Goal: Complete application form

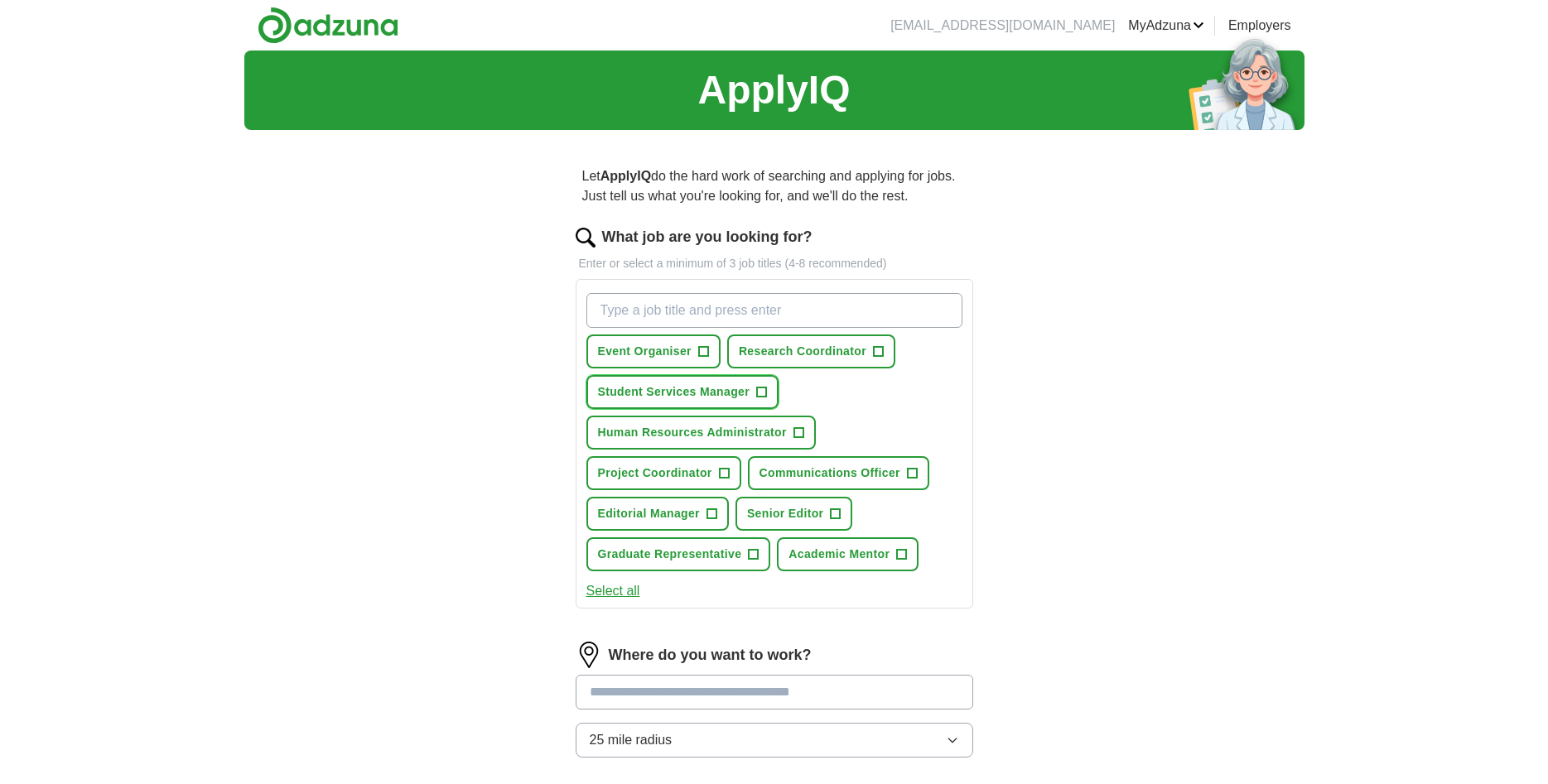
click at [768, 388] on button "Student Services Manager +" at bounding box center [682, 392] width 192 height 34
click at [804, 428] on span "+" at bounding box center [798, 433] width 10 height 13
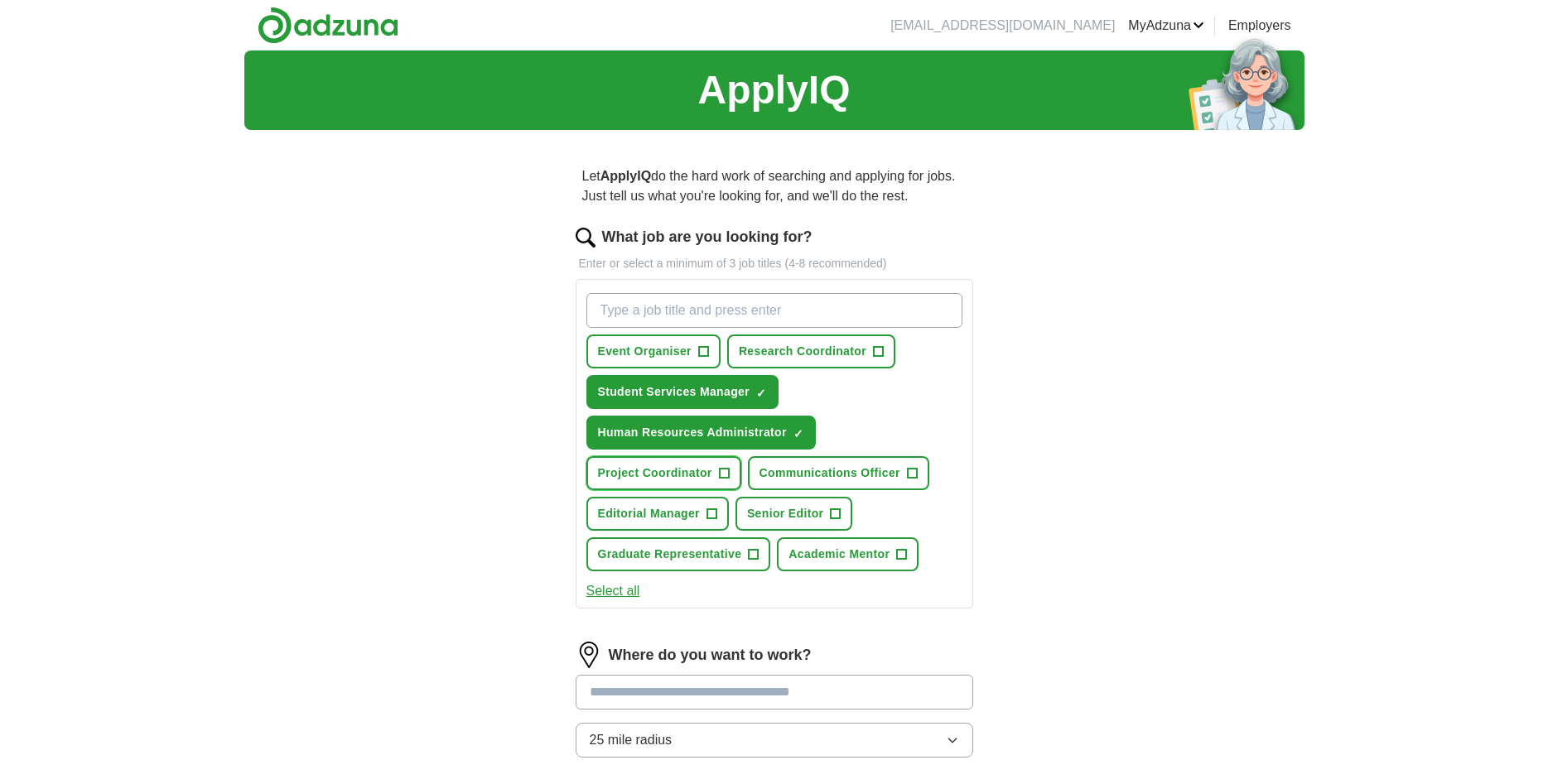
click at [733, 468] on button "Project Coordinator +" at bounding box center [664, 473] width 155 height 34
click at [907, 551] on span "+" at bounding box center [902, 555] width 11 height 11
click at [713, 508] on span "+" at bounding box center [711, 515] width 10 height 13
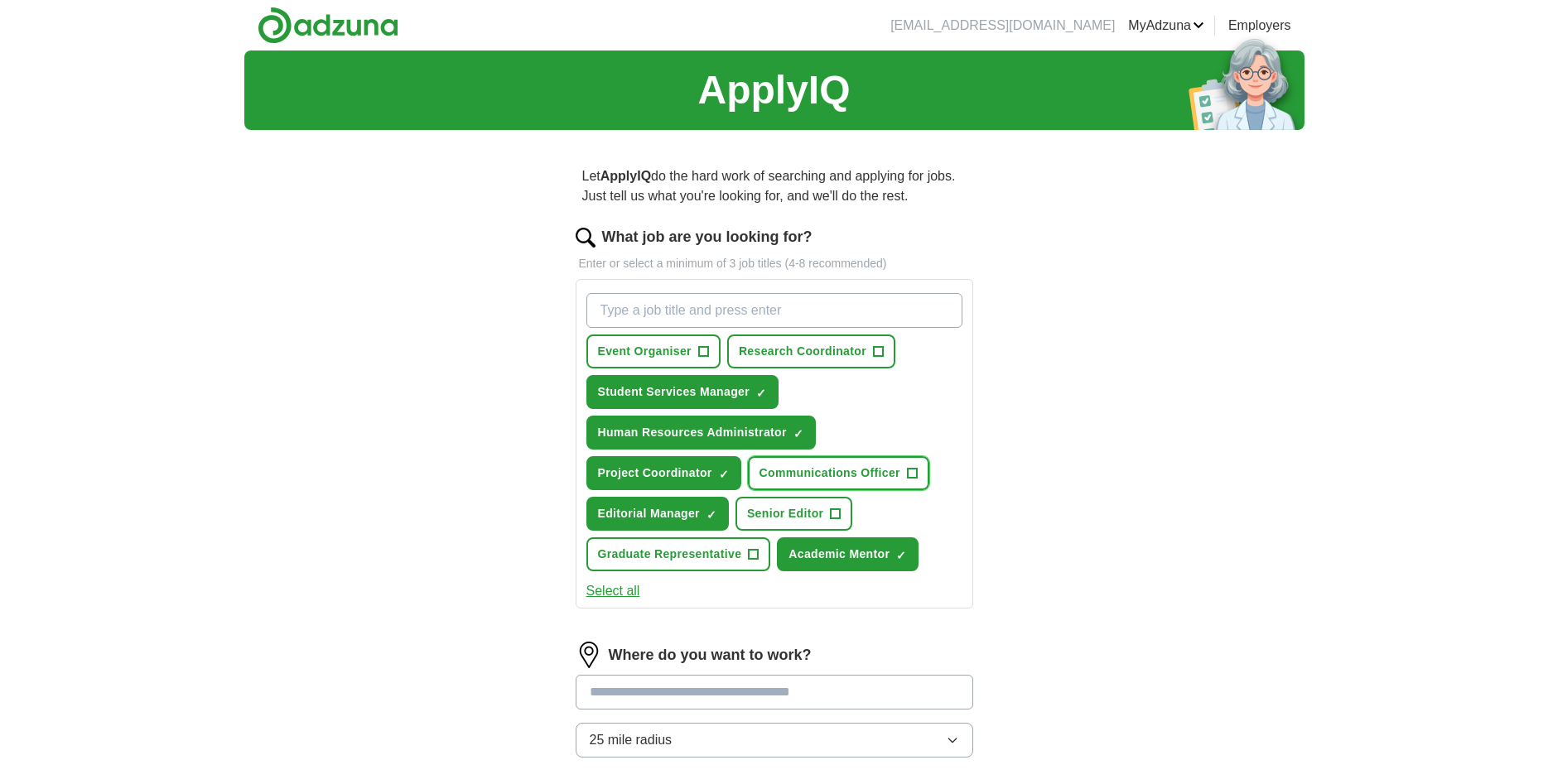
click at [916, 473] on span "+" at bounding box center [912, 473] width 10 height 13
click at [883, 356] on span "+" at bounding box center [878, 352] width 10 height 13
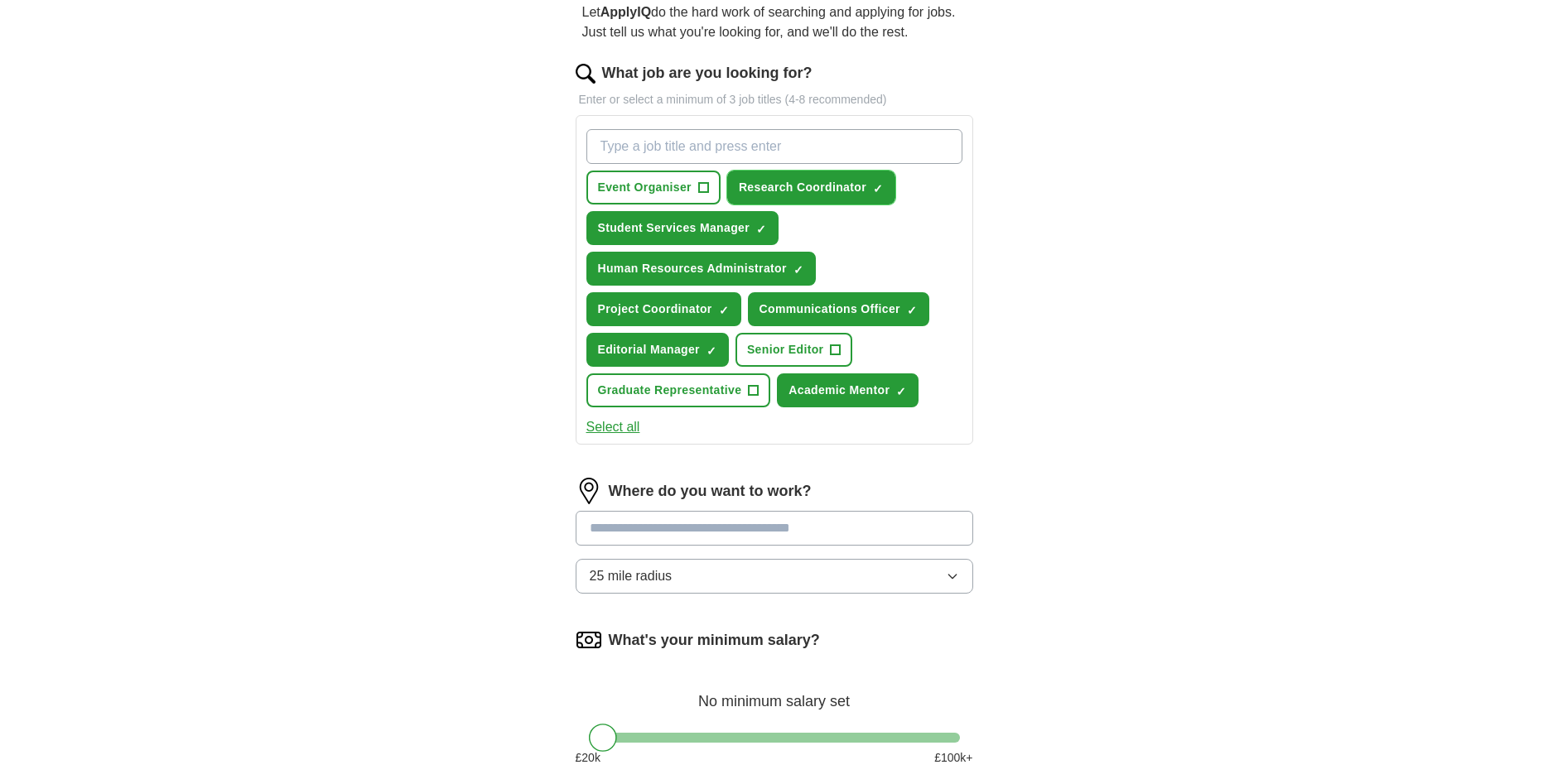
scroll to position [169, 0]
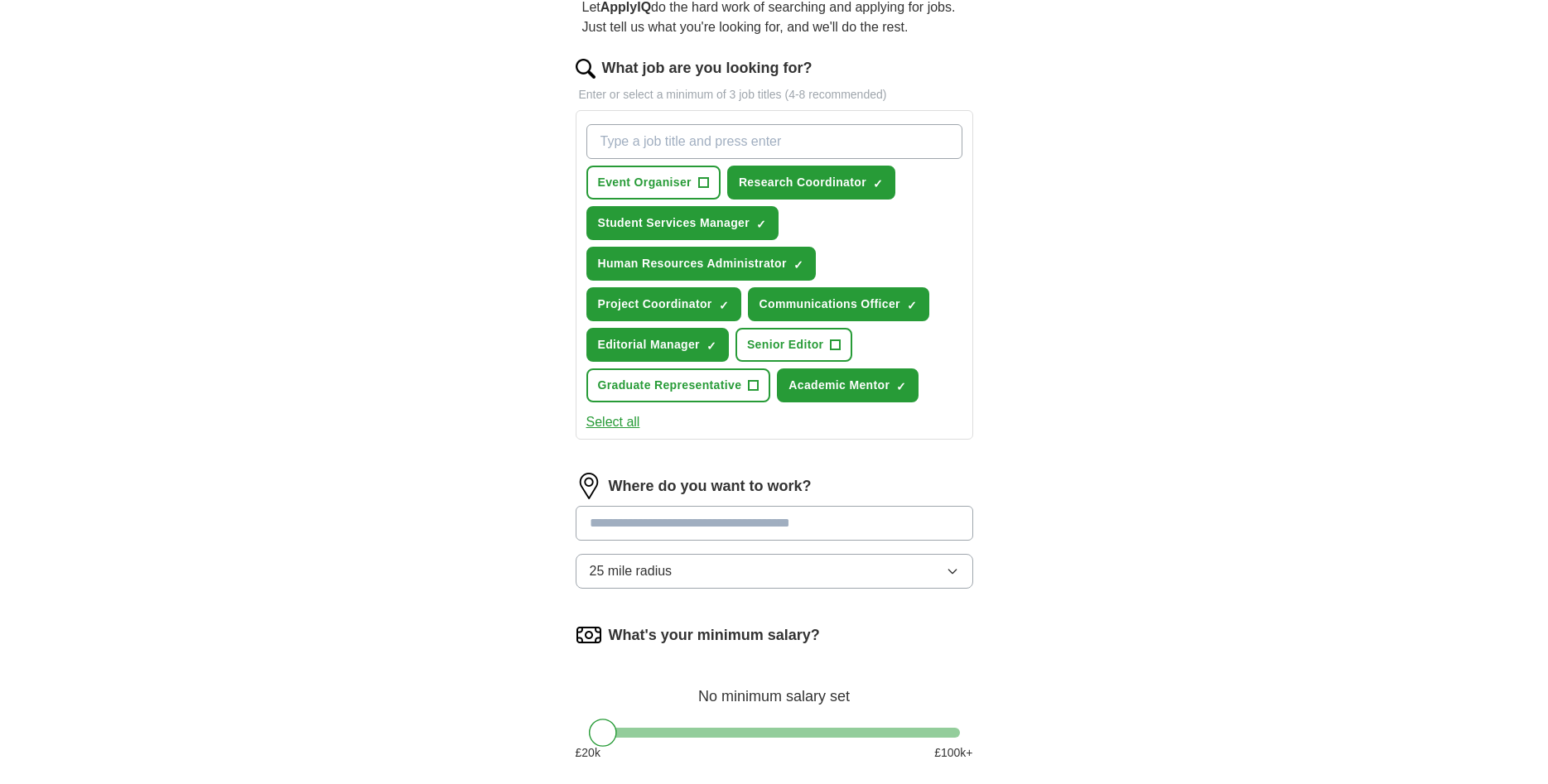
click at [645, 141] on input "What job are you looking for?" at bounding box center [775, 141] width 376 height 35
type input "social work"
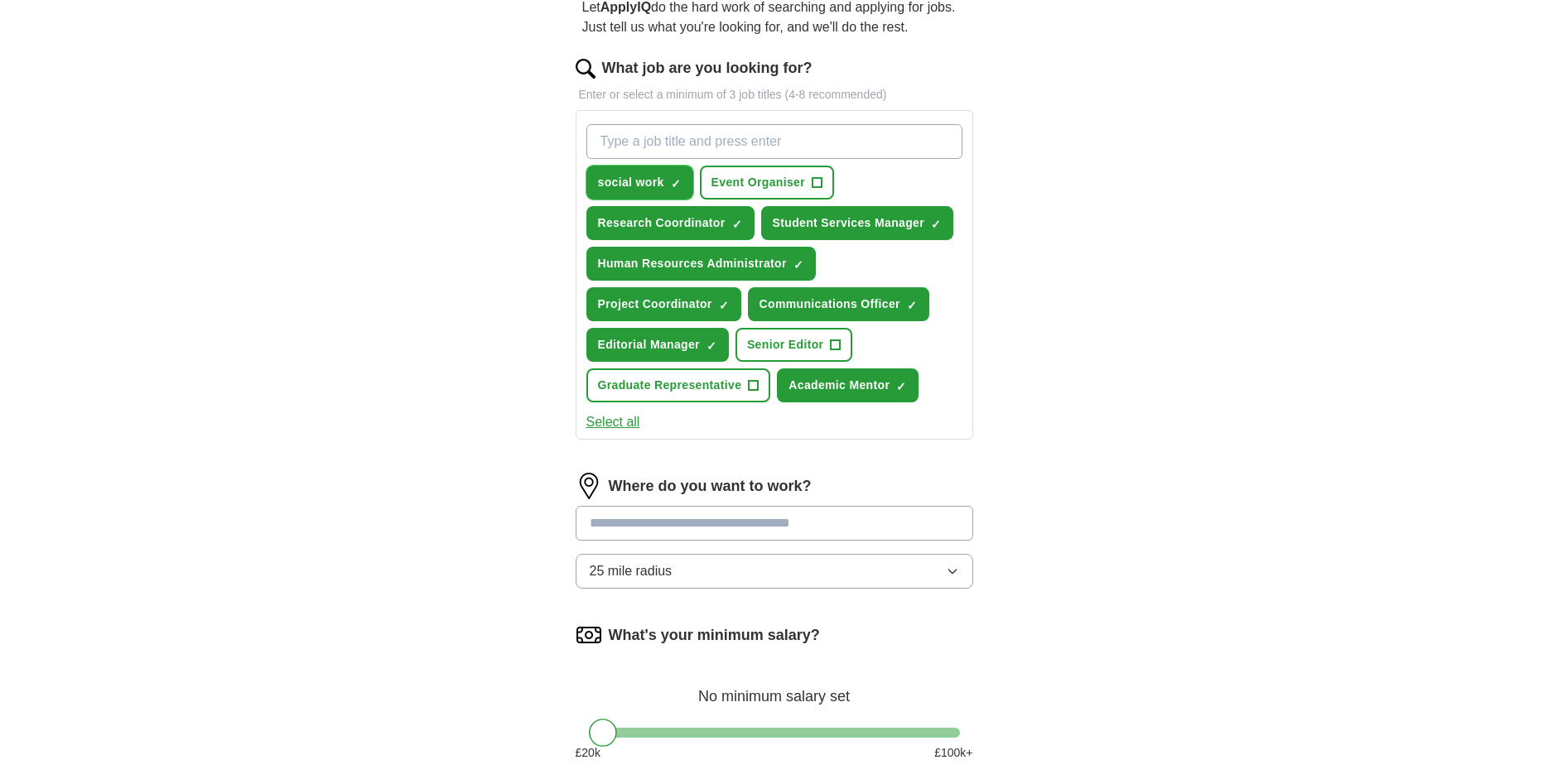
click at [0, 0] on span "×" at bounding box center [0, 0] width 0 height 0
click at [664, 132] on input "What job are you looking for?" at bounding box center [775, 141] width 376 height 35
click at [667, 147] on input "What job are you looking for?" at bounding box center [775, 141] width 376 height 35
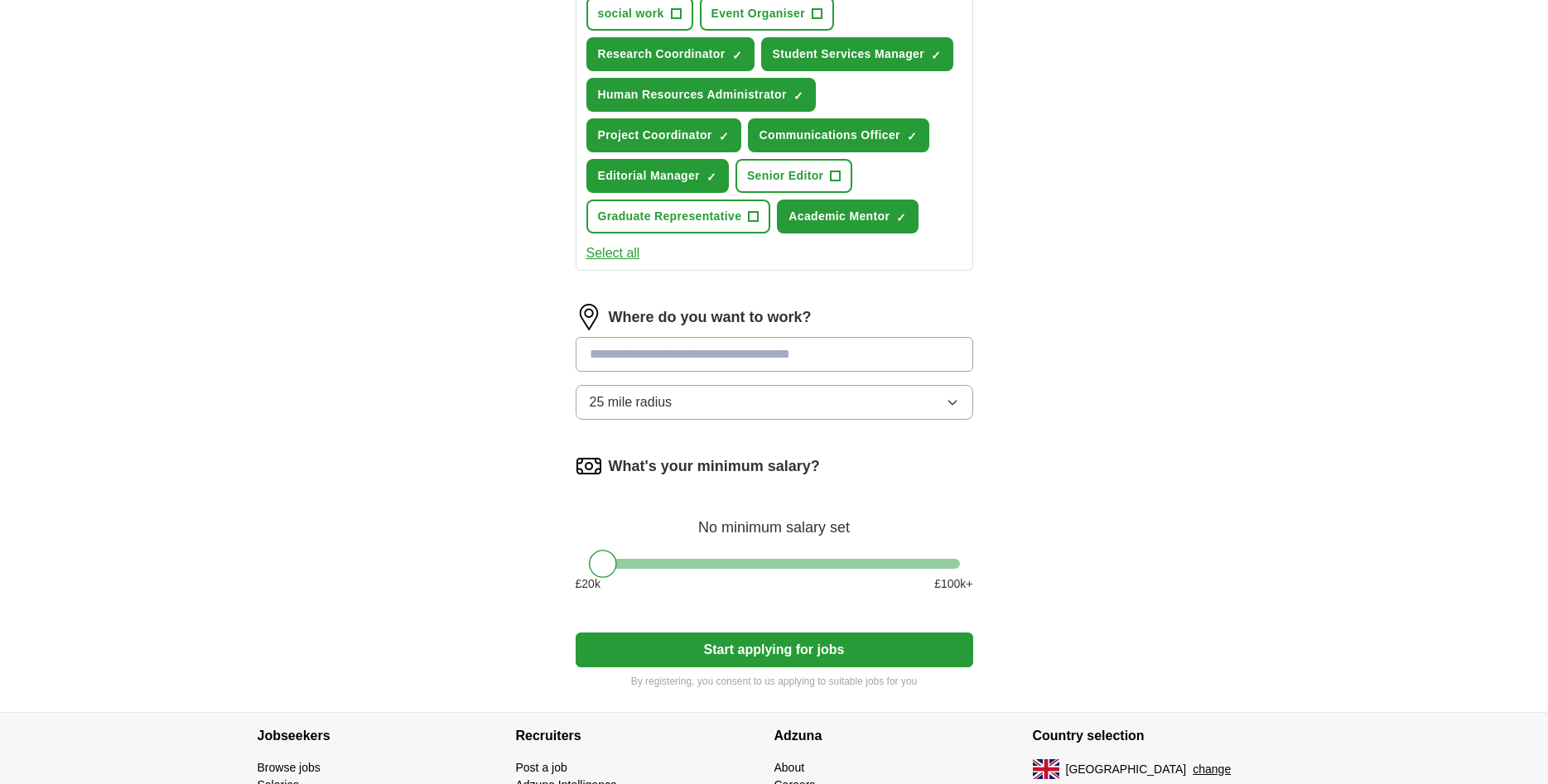
click at [784, 360] on input at bounding box center [774, 354] width 398 height 35
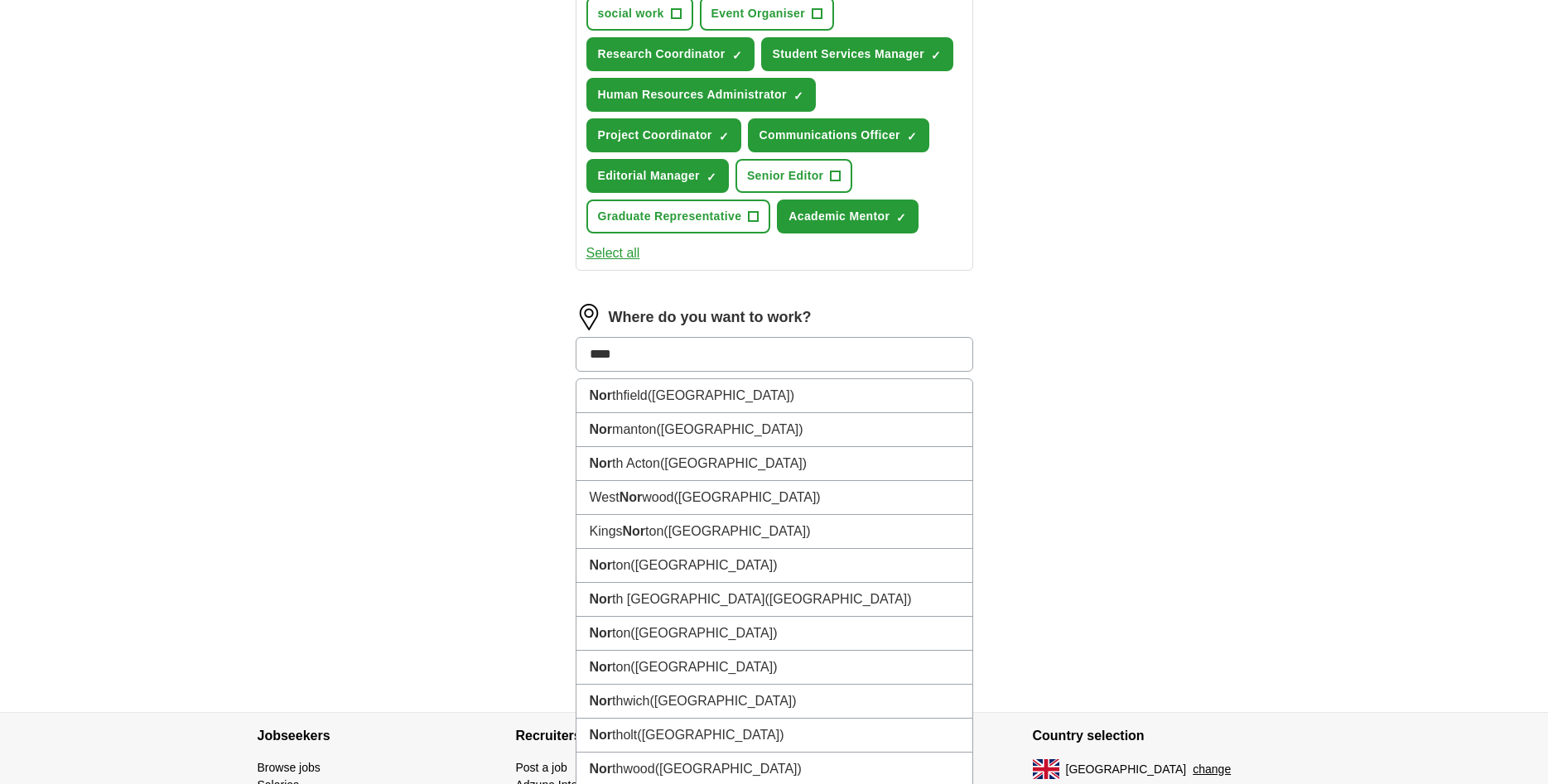
type input "*****"
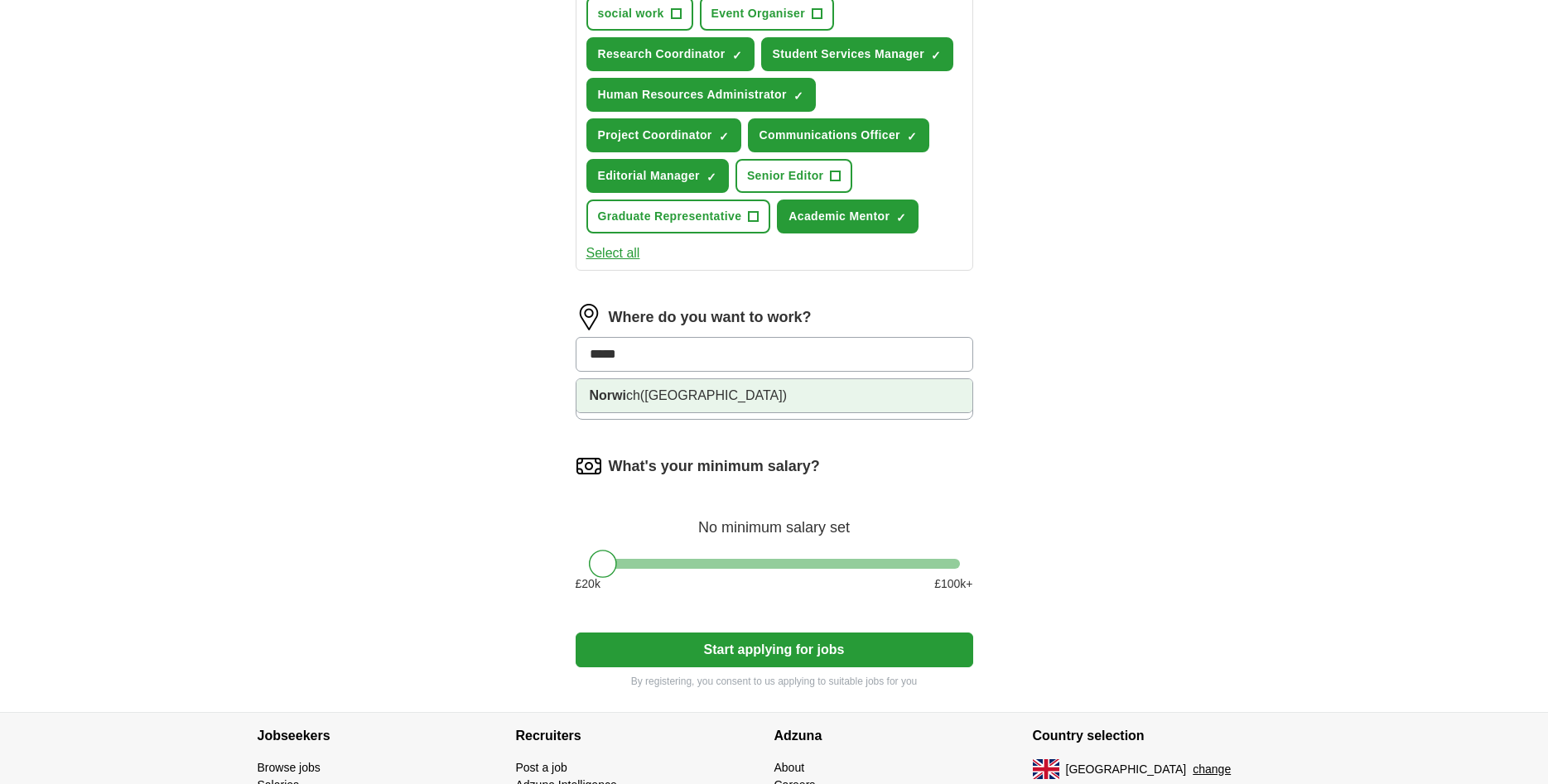
click at [779, 392] on li "Norwi ch ([GEOGRAPHIC_DATA])" at bounding box center [774, 395] width 396 height 33
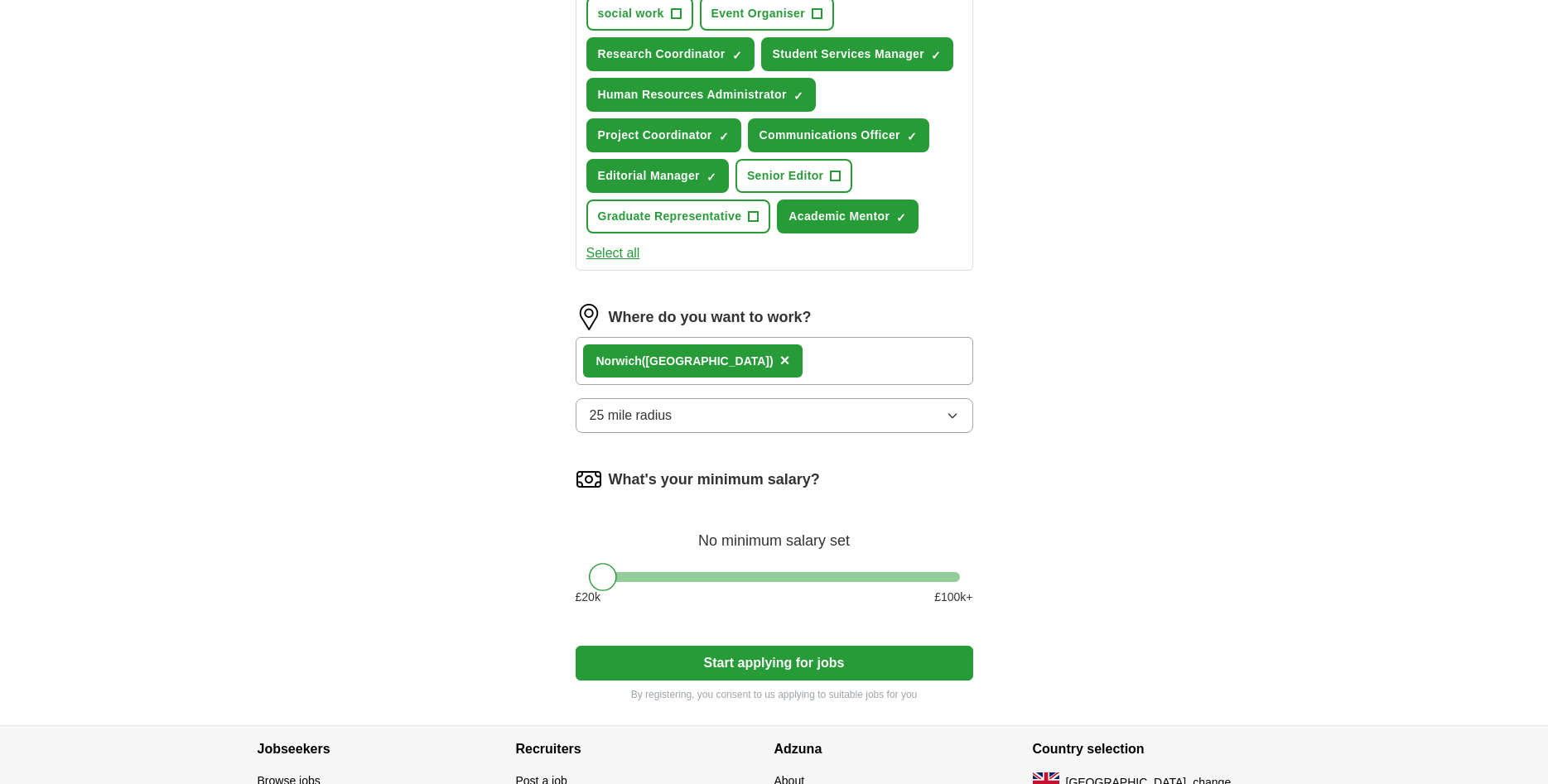
click at [710, 414] on button "25 mile radius" at bounding box center [774, 415] width 398 height 35
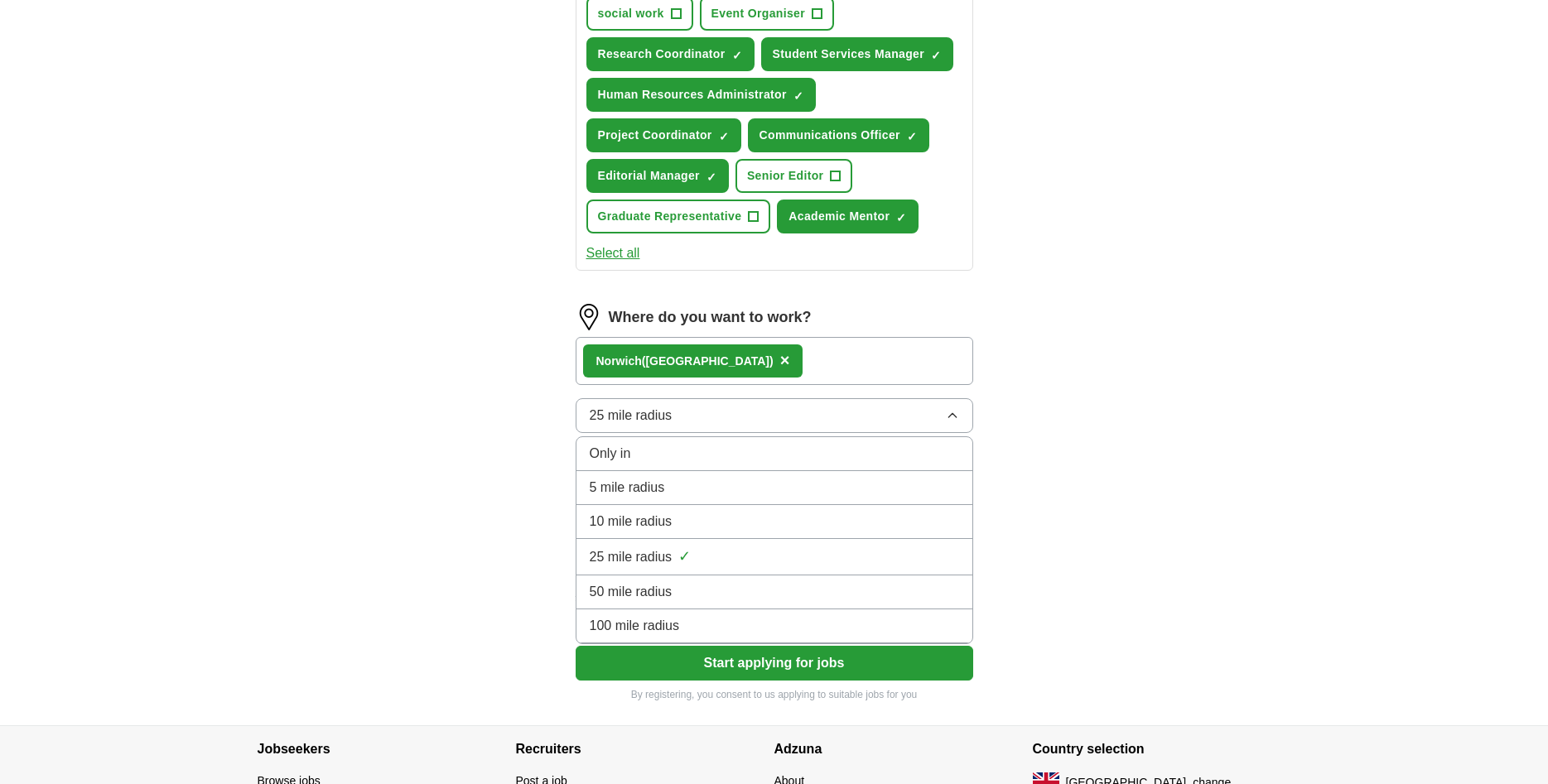
click at [646, 484] on span "5 mile radius" at bounding box center [627, 487] width 76 height 20
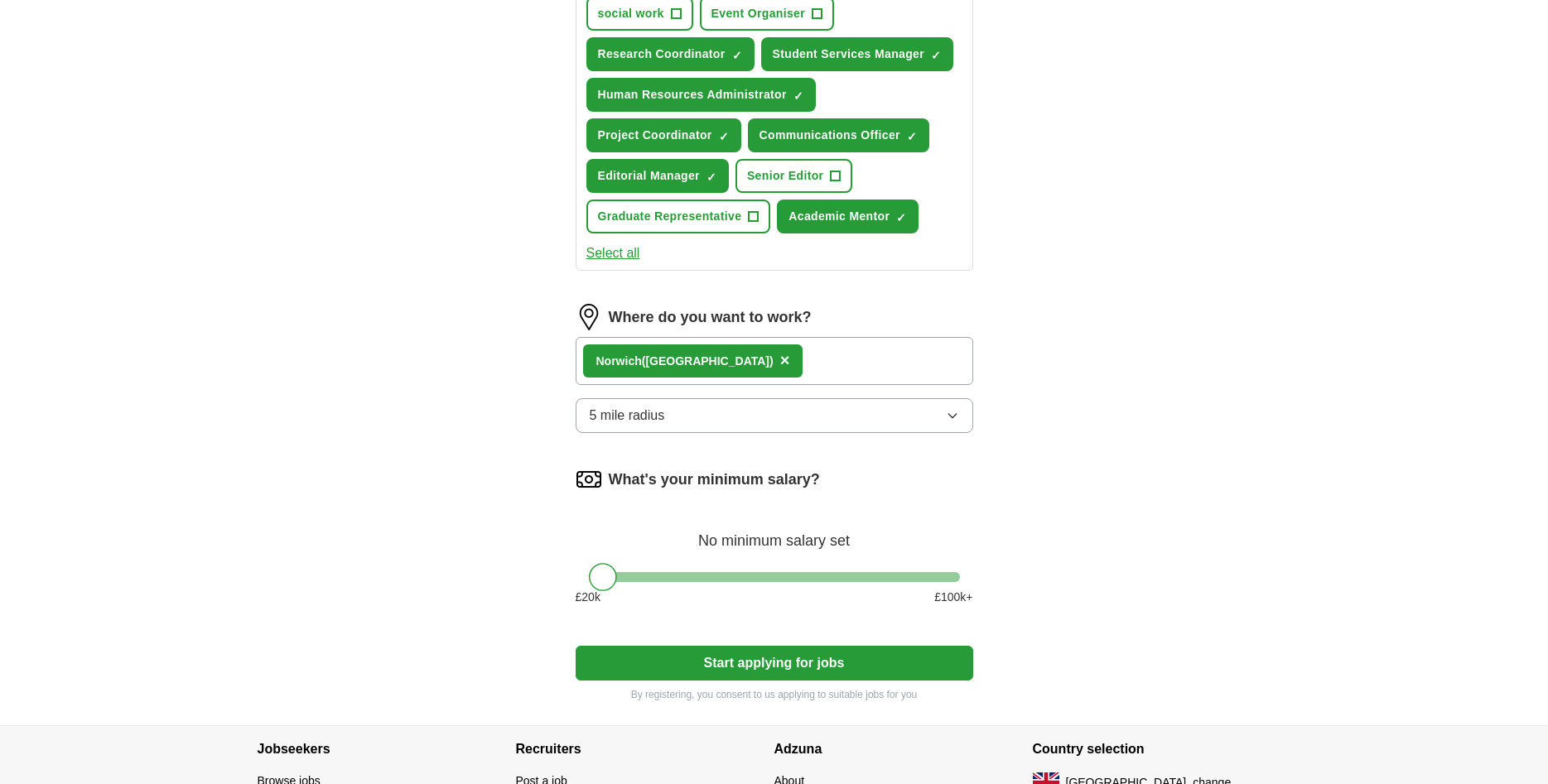
click at [1051, 494] on div "ApplyIQ Let ApplyIQ do the hard work of searching and applying for jobs. Just t…" at bounding box center [774, 219] width 1060 height 1013
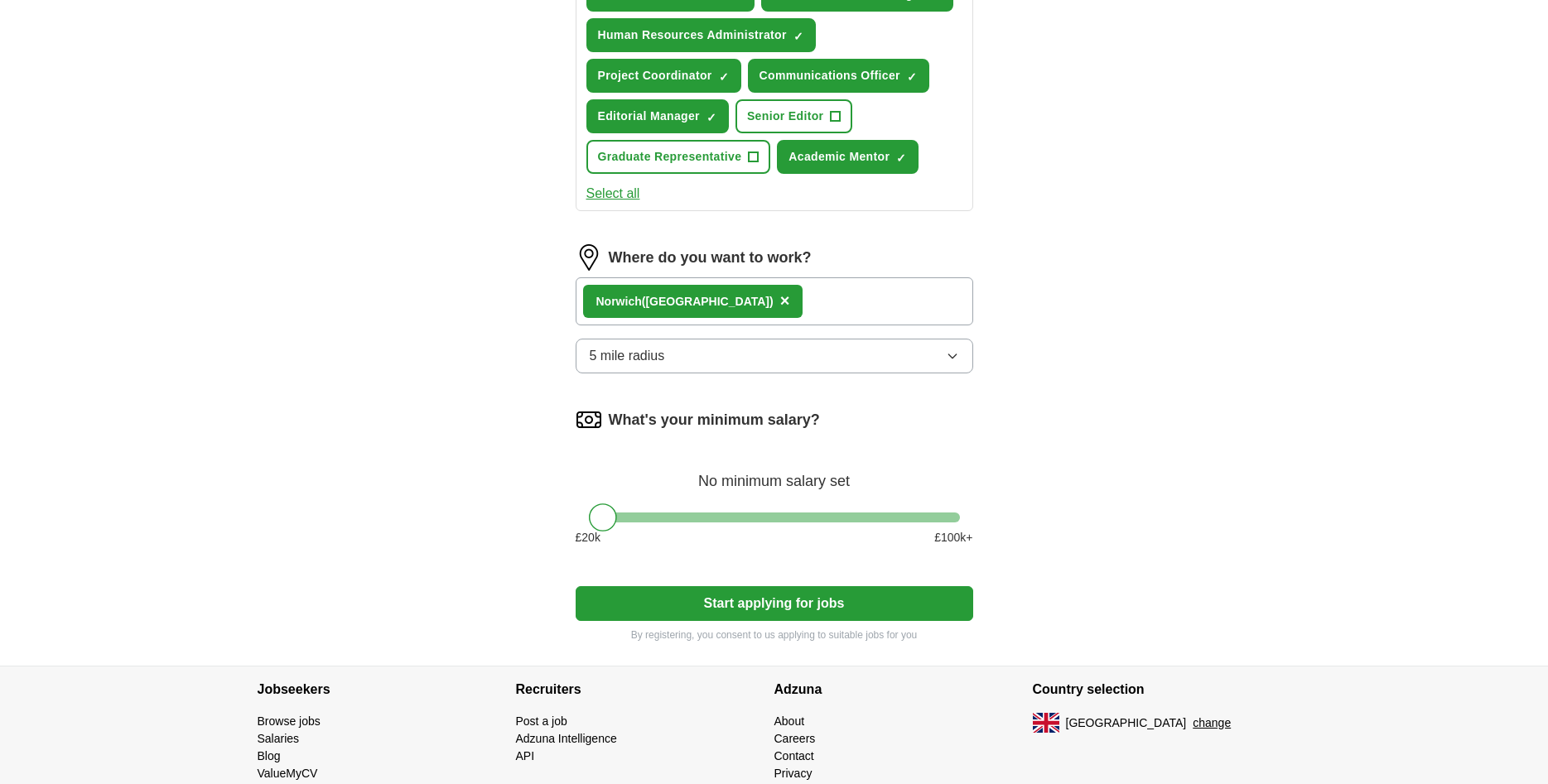
scroll to position [464, 0]
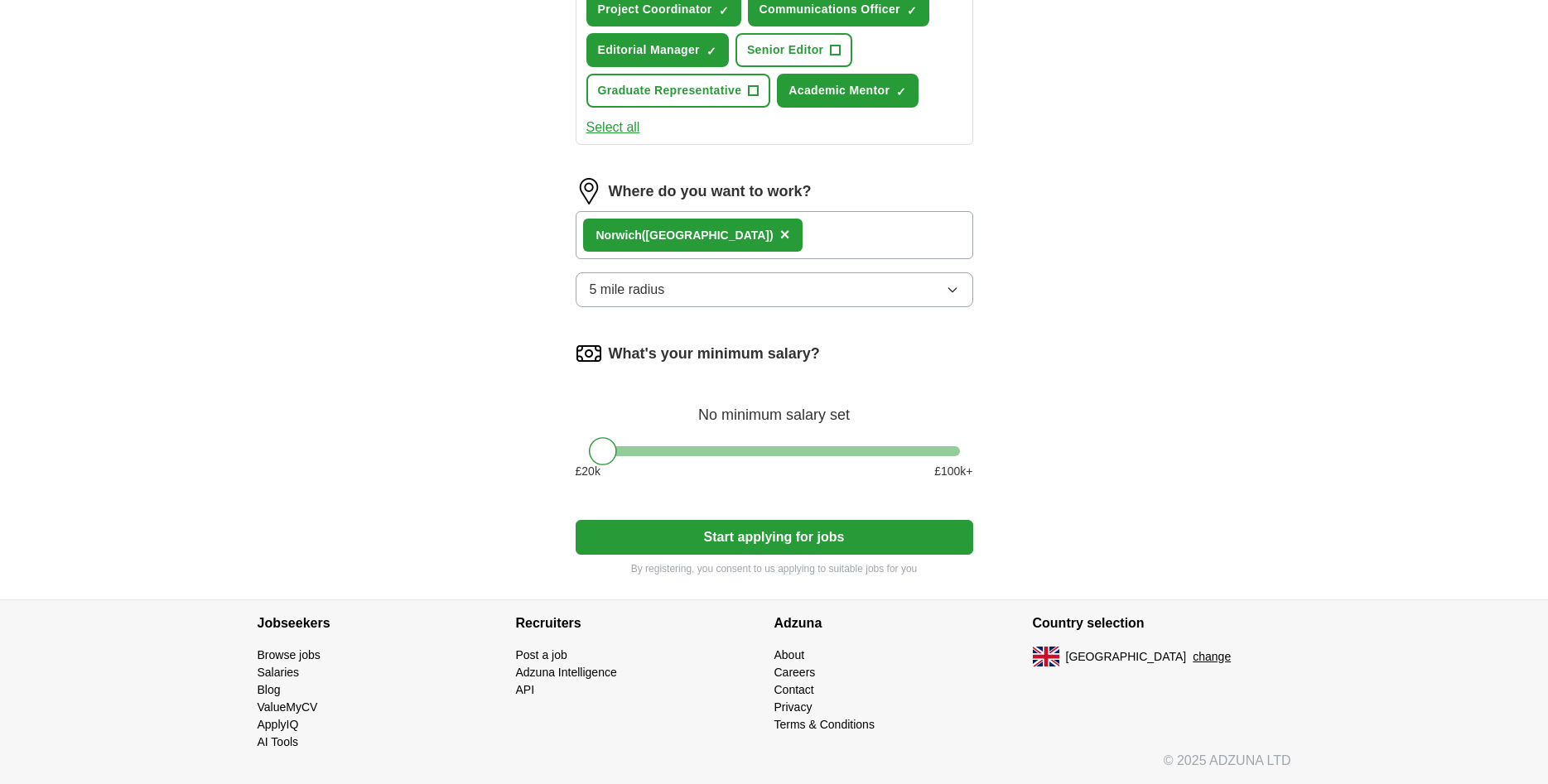
click at [931, 540] on button "Start applying for jobs" at bounding box center [774, 537] width 398 height 35
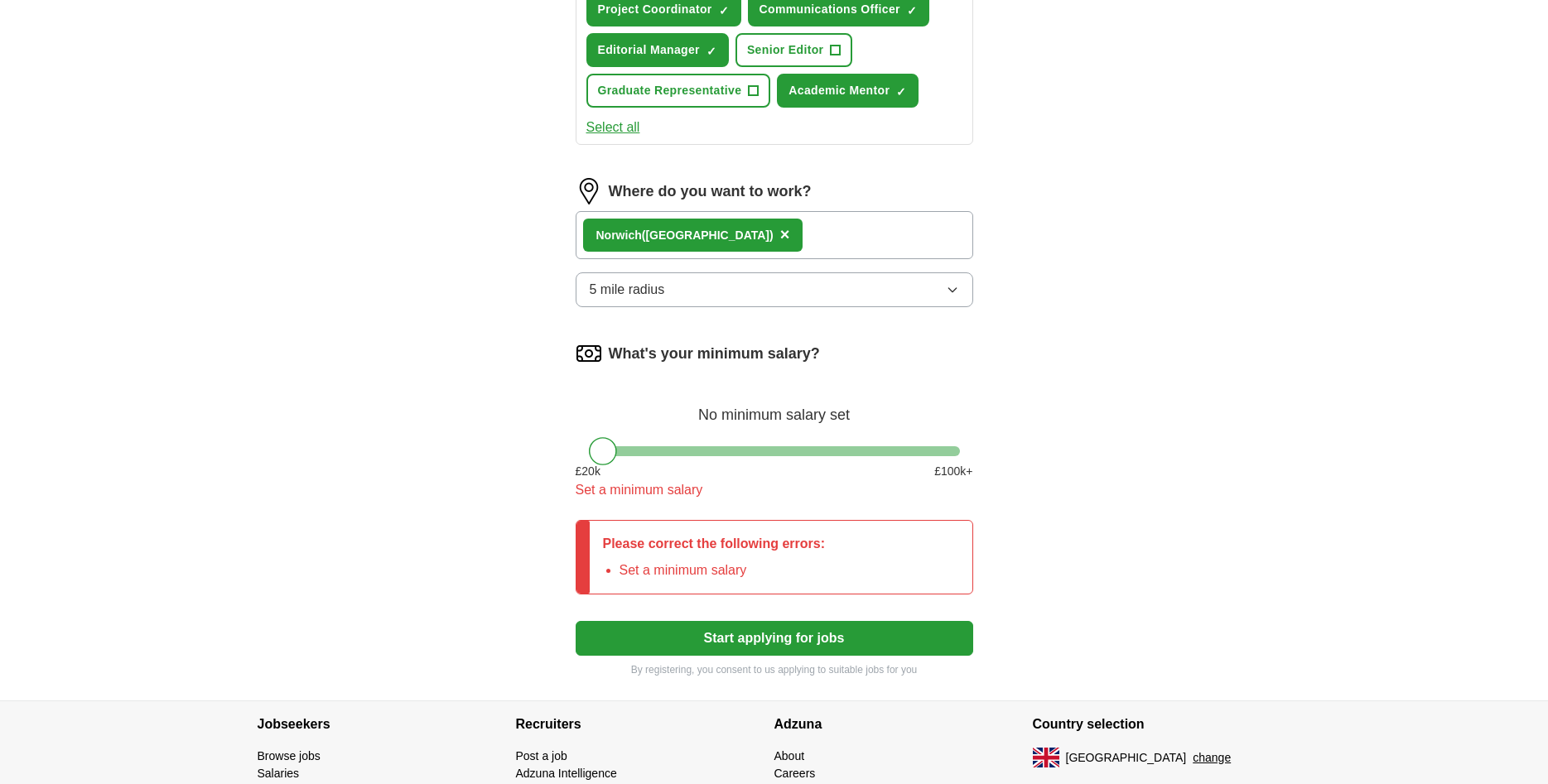
click at [610, 456] on div at bounding box center [603, 451] width 28 height 28
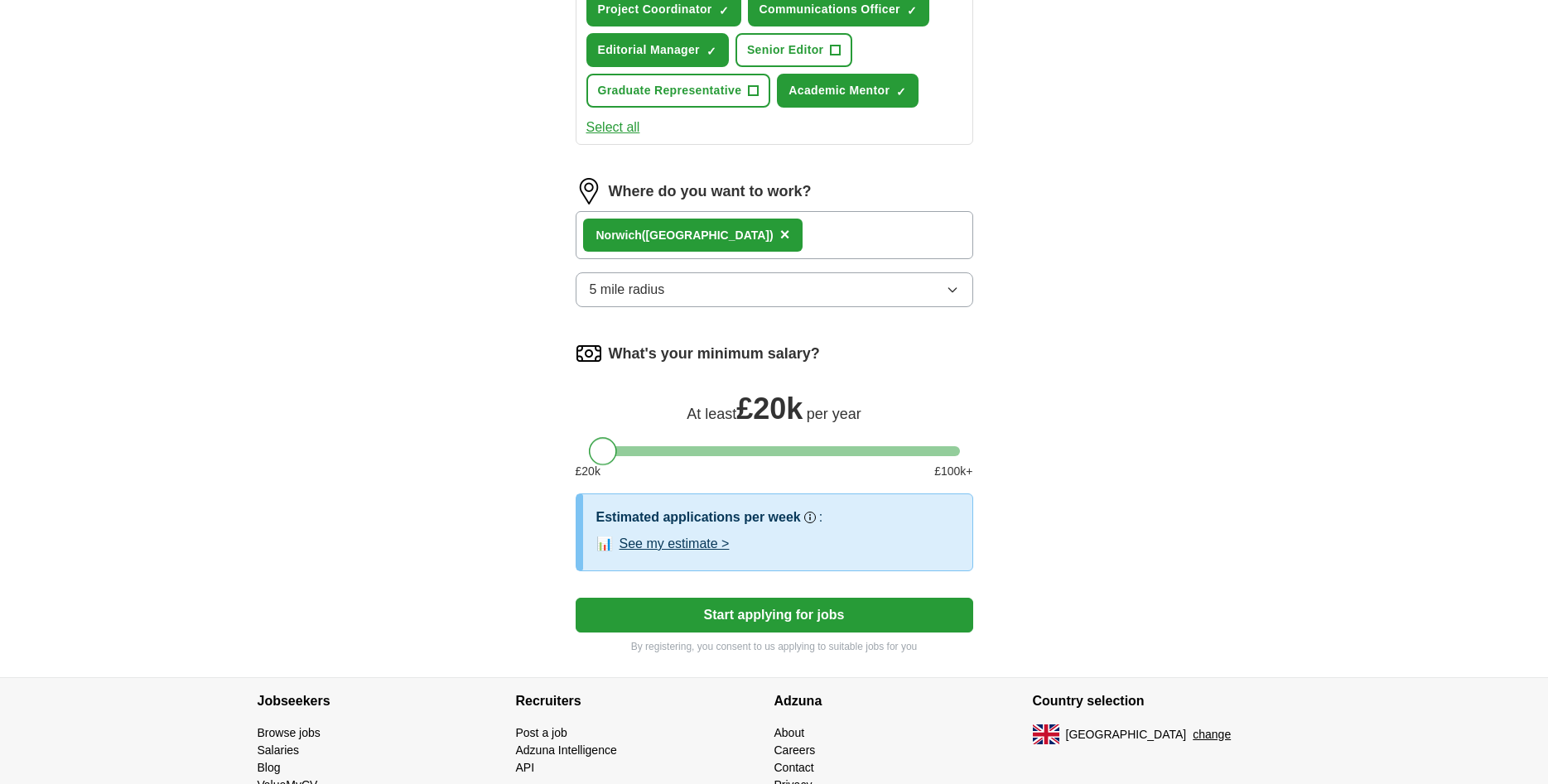
click at [609, 458] on div at bounding box center [603, 451] width 28 height 28
click at [697, 611] on button "Start applying for jobs" at bounding box center [774, 615] width 398 height 35
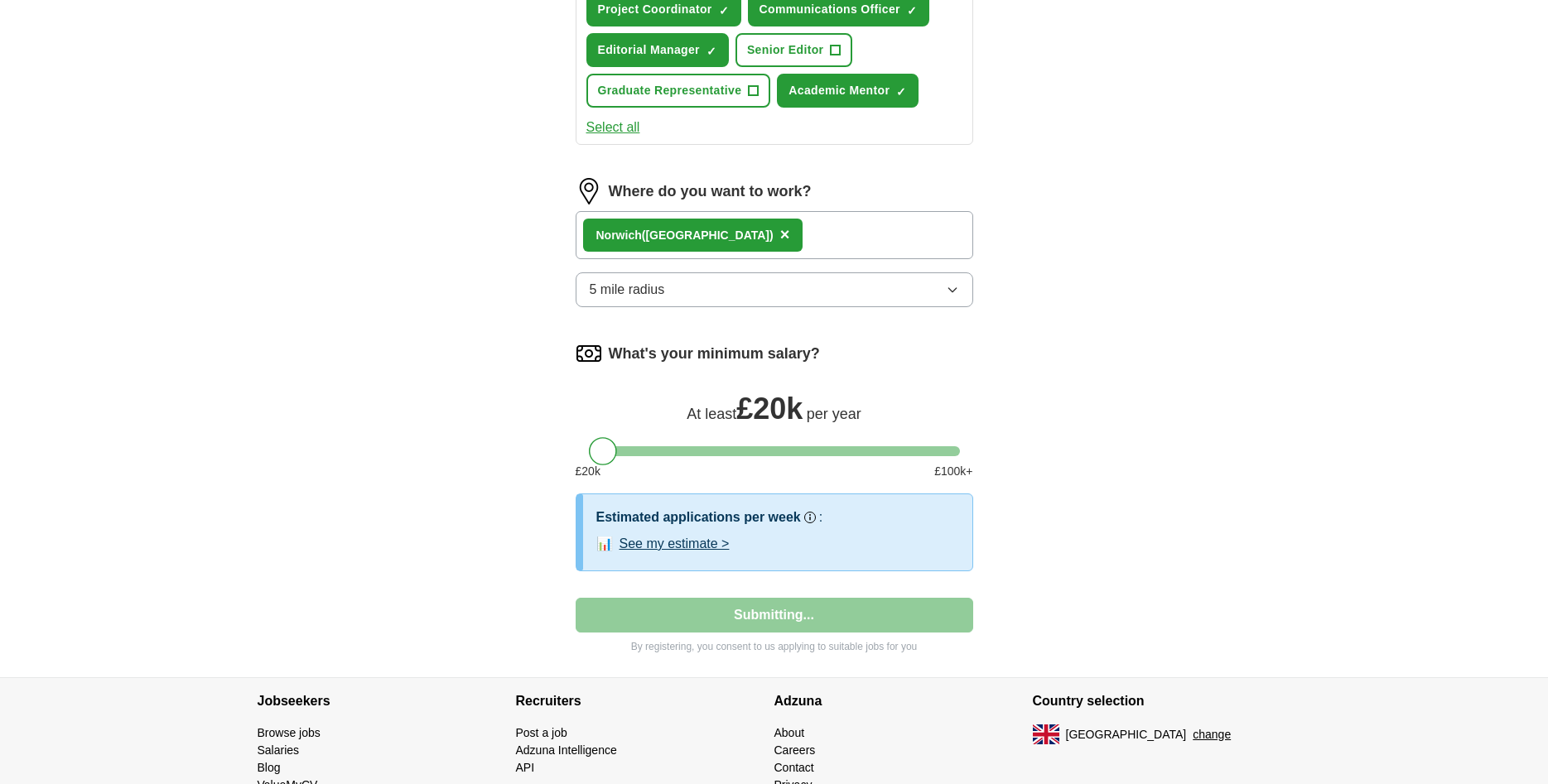
select select "**"
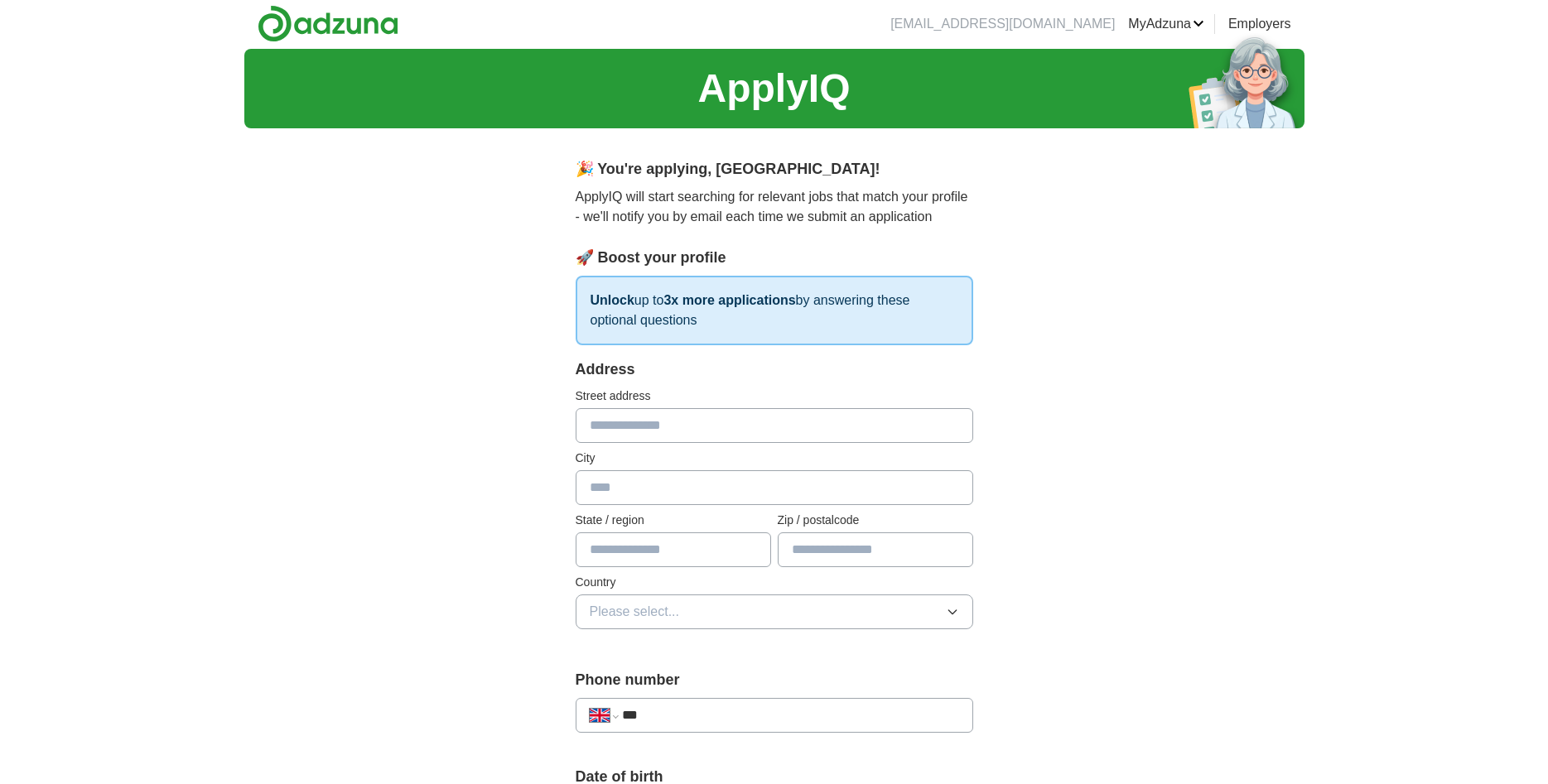
scroll to position [0, 0]
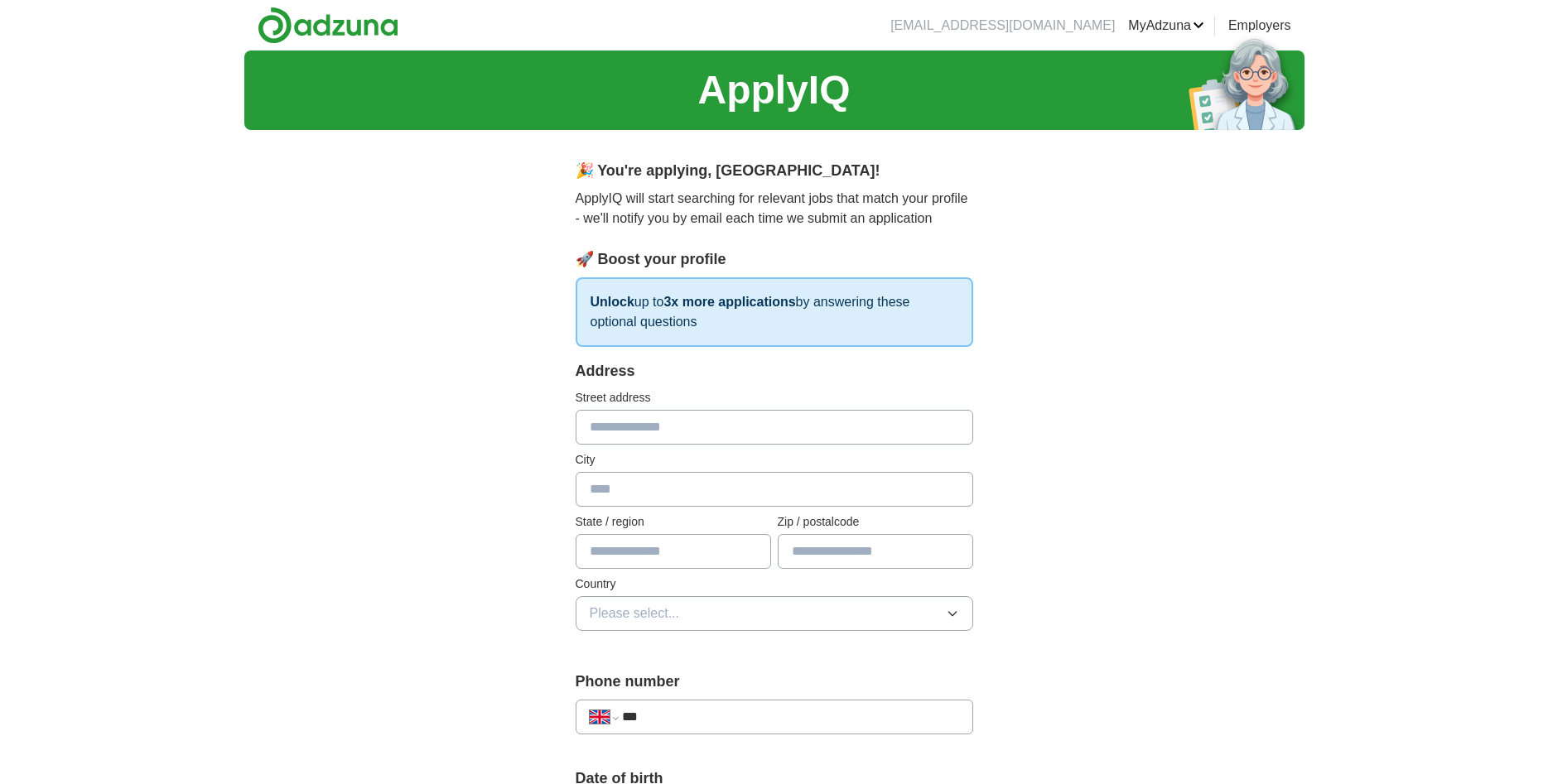
click at [731, 414] on input "text" at bounding box center [774, 427] width 398 height 35
type input "**********"
type input "*********"
type input "********"
click at [664, 603] on button "Please select..." at bounding box center [774, 613] width 398 height 35
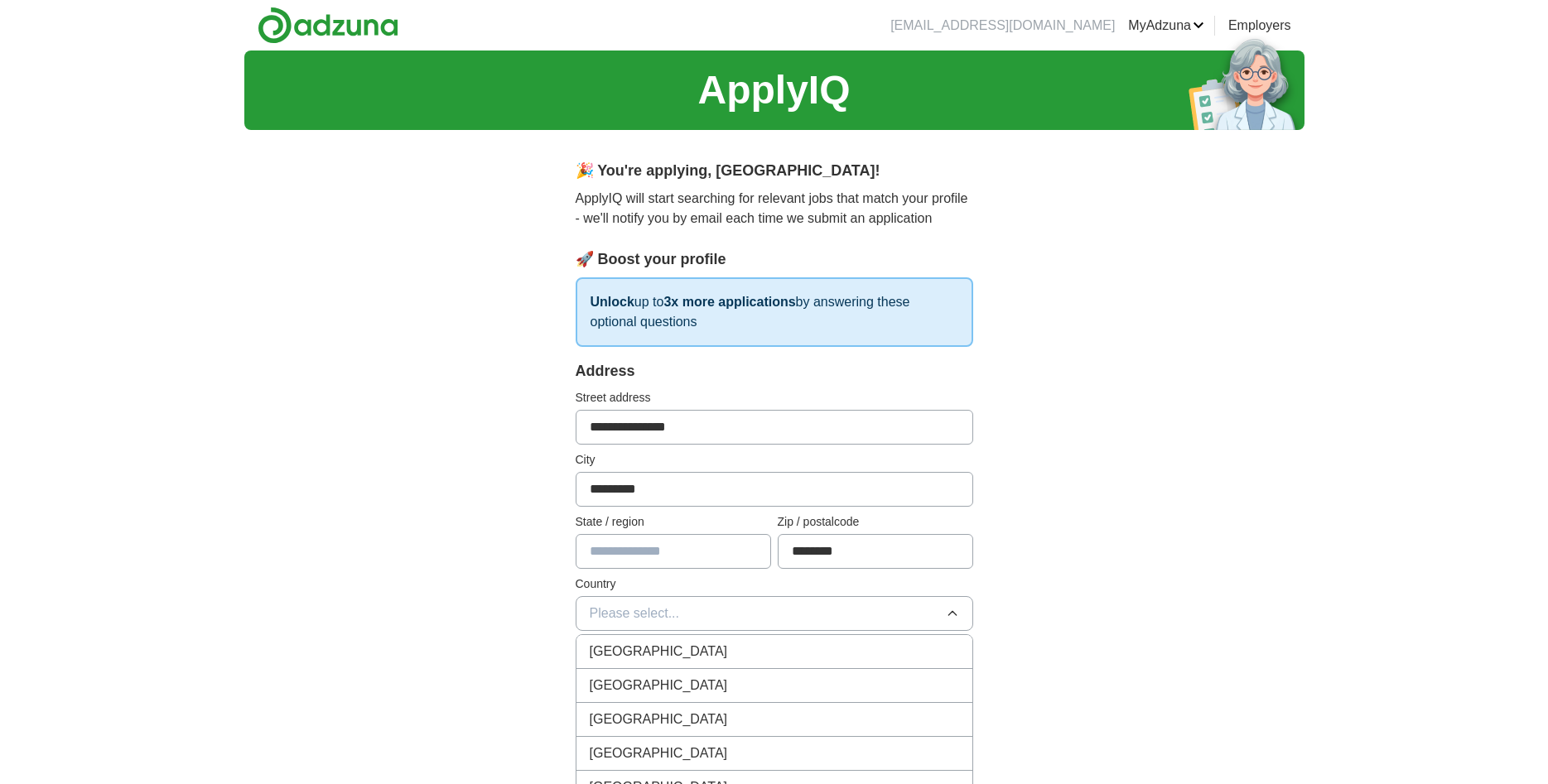
click at [662, 661] on span "[GEOGRAPHIC_DATA]" at bounding box center [659, 651] width 139 height 20
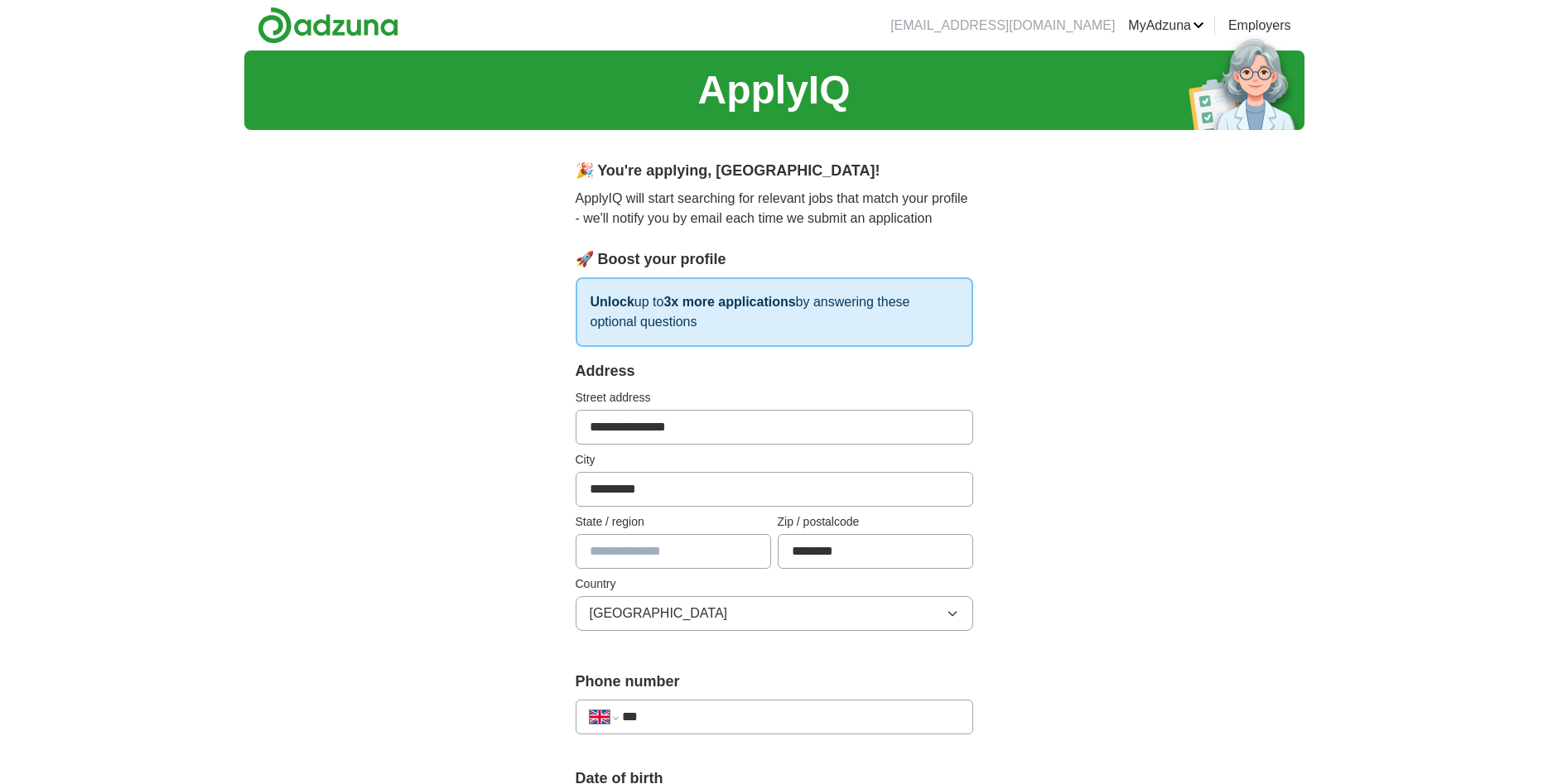
click at [673, 718] on input "***" at bounding box center [790, 717] width 336 height 20
type input "**********"
click at [1348, 585] on div "**********" at bounding box center [774, 793] width 1548 height 1486
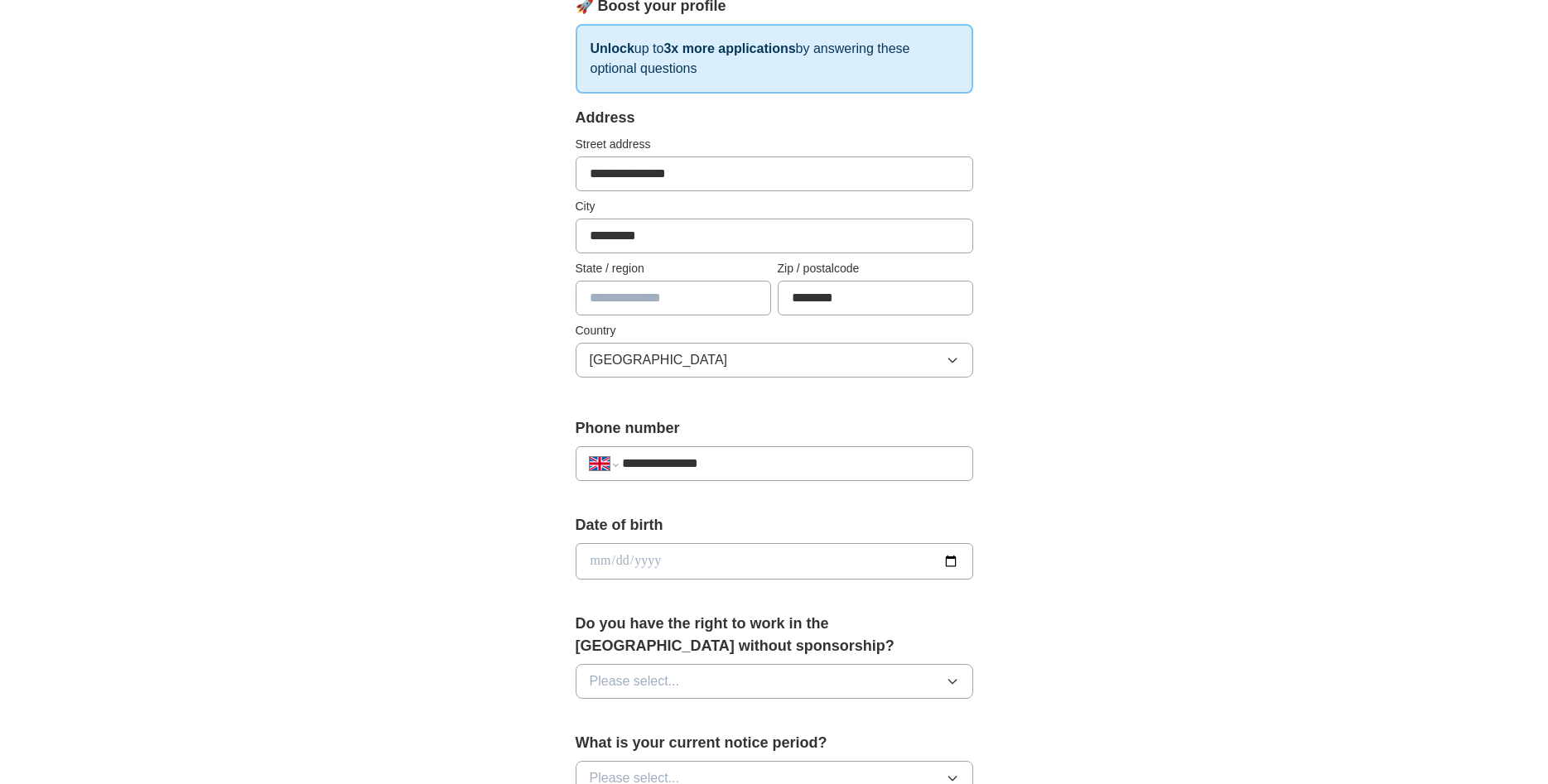
scroll to position [338, 0]
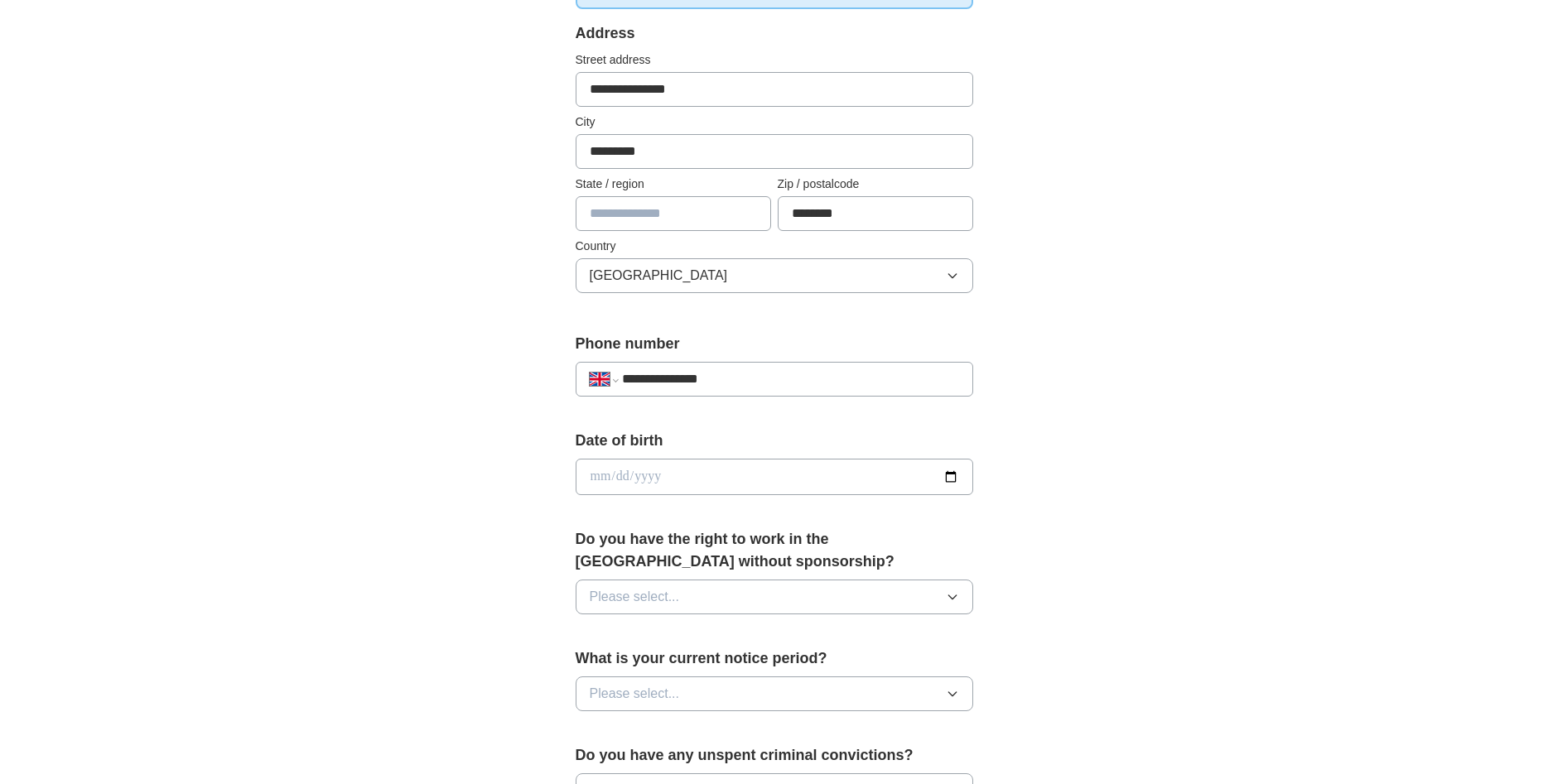
click at [812, 465] on input "date" at bounding box center [774, 476] width 398 height 36
type input "**********"
click at [794, 585] on button "Please select..." at bounding box center [774, 597] width 398 height 35
click at [696, 645] on li "Yes" at bounding box center [774, 635] width 396 height 34
click at [689, 686] on button "Please select..." at bounding box center [774, 693] width 398 height 35
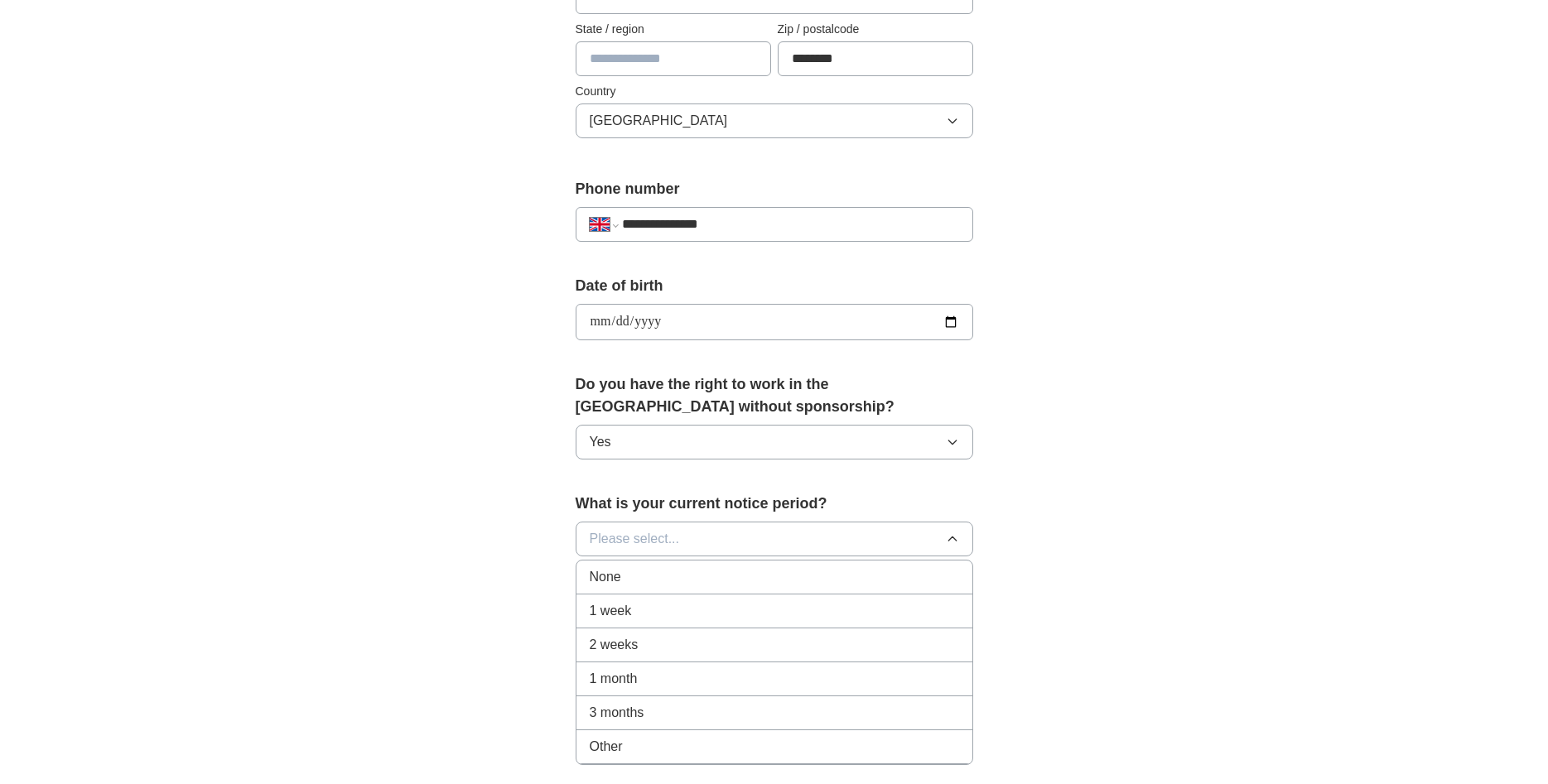
scroll to position [507, 0]
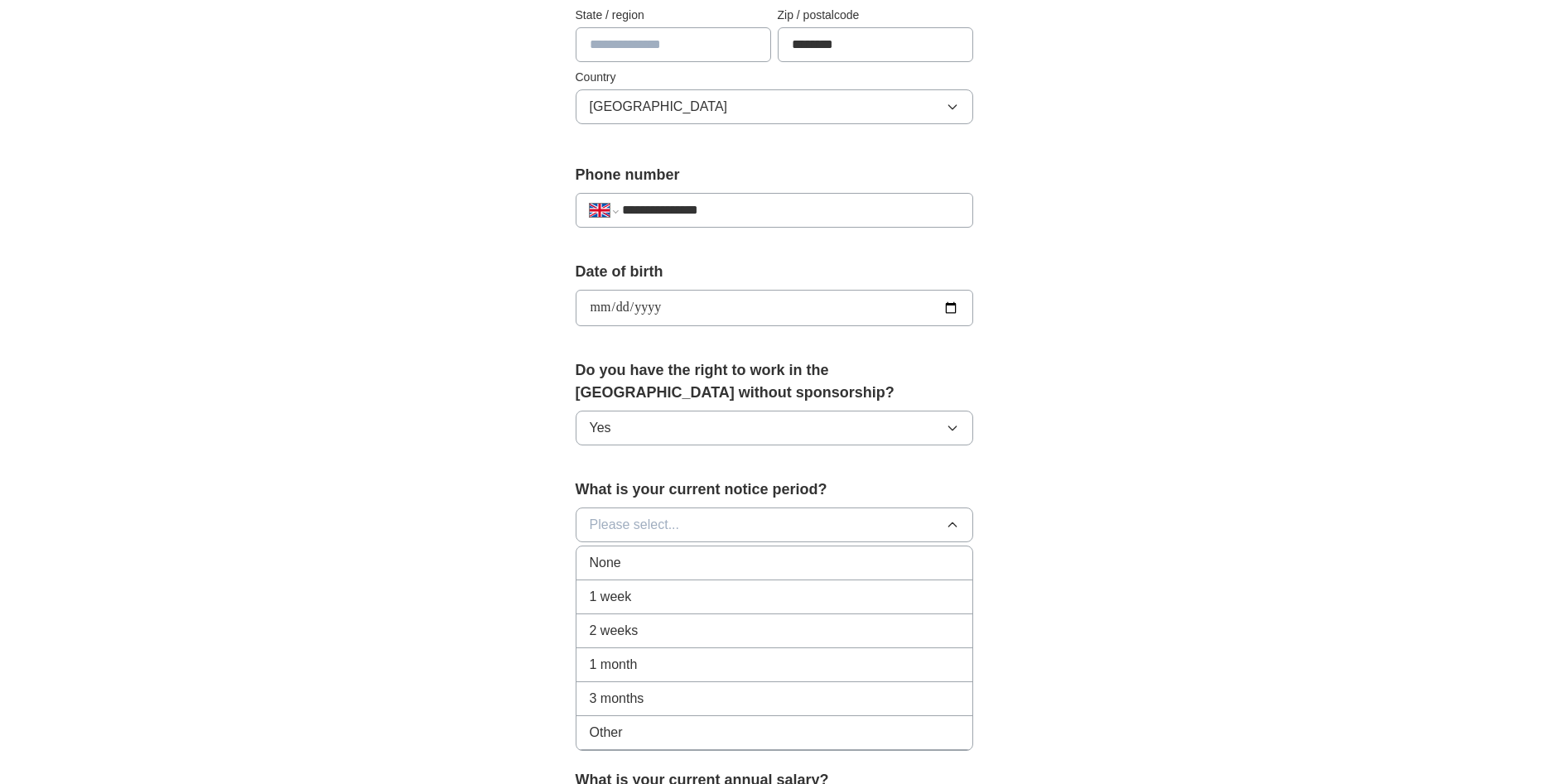
click at [669, 567] on div "None" at bounding box center [774, 562] width 370 height 20
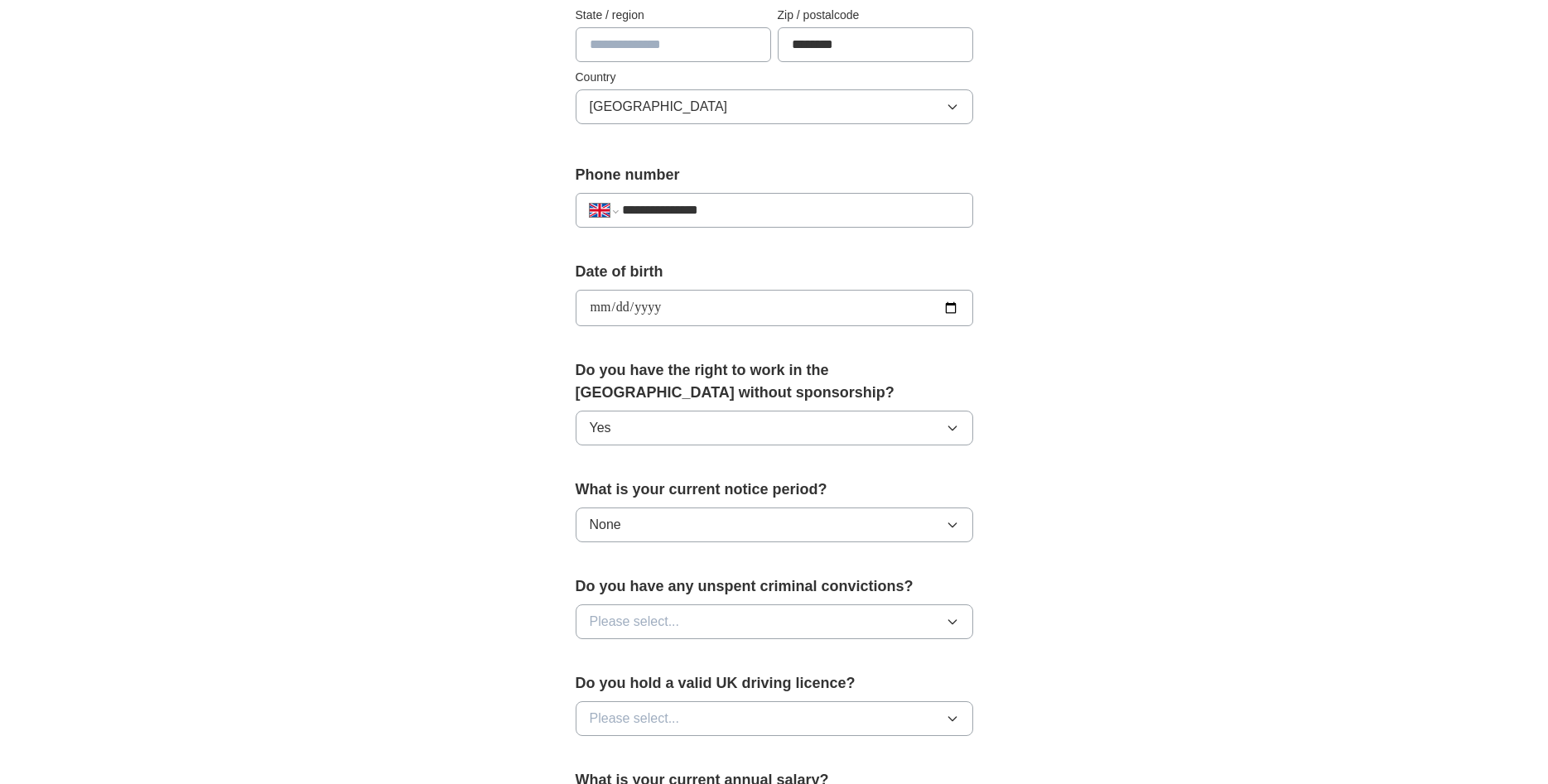
click at [670, 618] on span "Please select..." at bounding box center [635, 621] width 90 height 20
click at [630, 704] on li "No" at bounding box center [774, 694] width 396 height 34
click at [630, 717] on span "Please select..." at bounding box center [635, 719] width 90 height 20
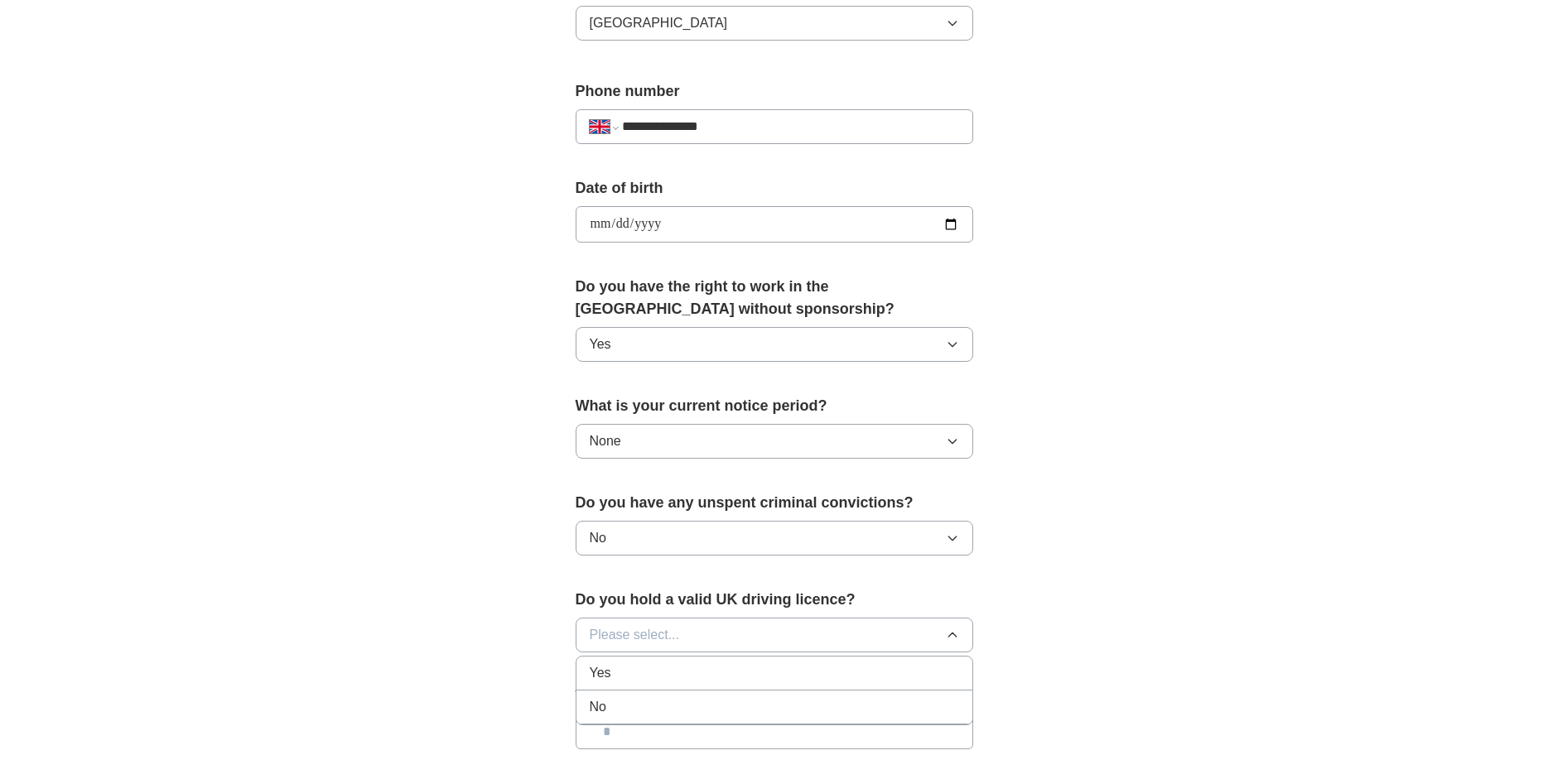
scroll to position [591, 0]
click at [624, 722] on ul "Yes No" at bounding box center [774, 690] width 398 height 69
click at [624, 716] on li "No" at bounding box center [774, 706] width 396 height 34
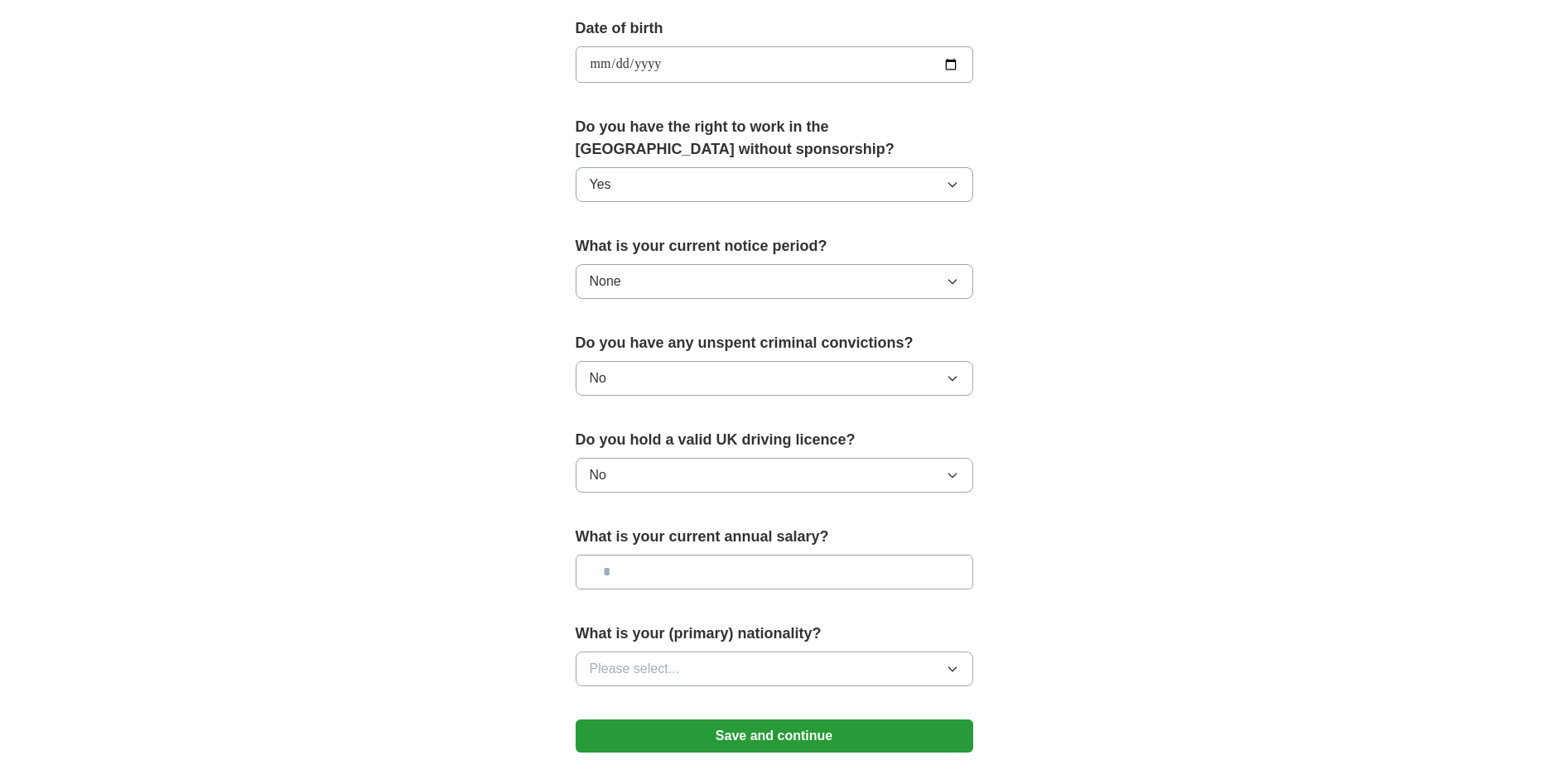
scroll to position [845, 0]
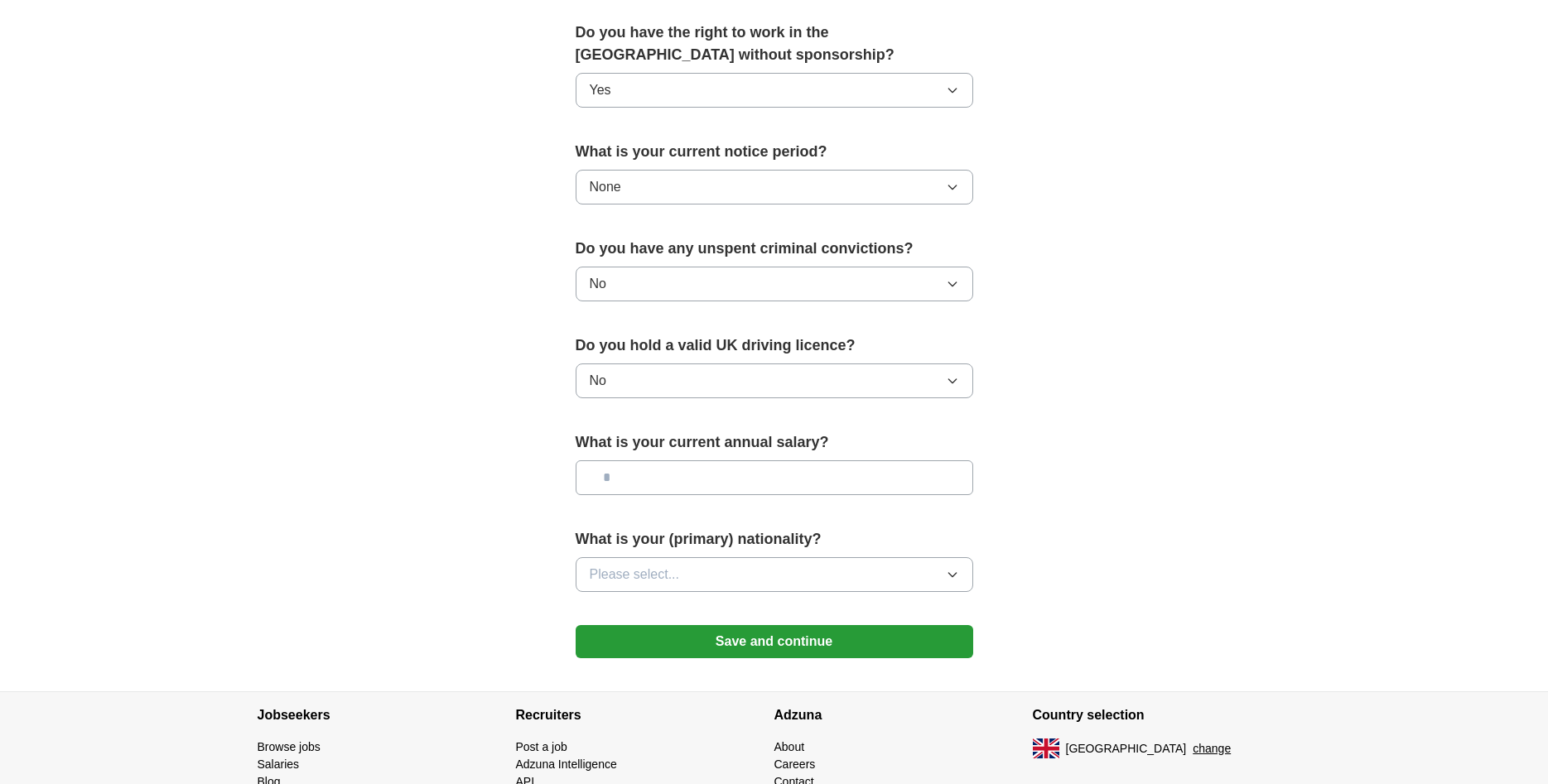
click at [776, 490] on input "text" at bounding box center [774, 477] width 398 height 35
type input "*******"
click at [689, 573] on button "Please select..." at bounding box center [774, 574] width 398 height 35
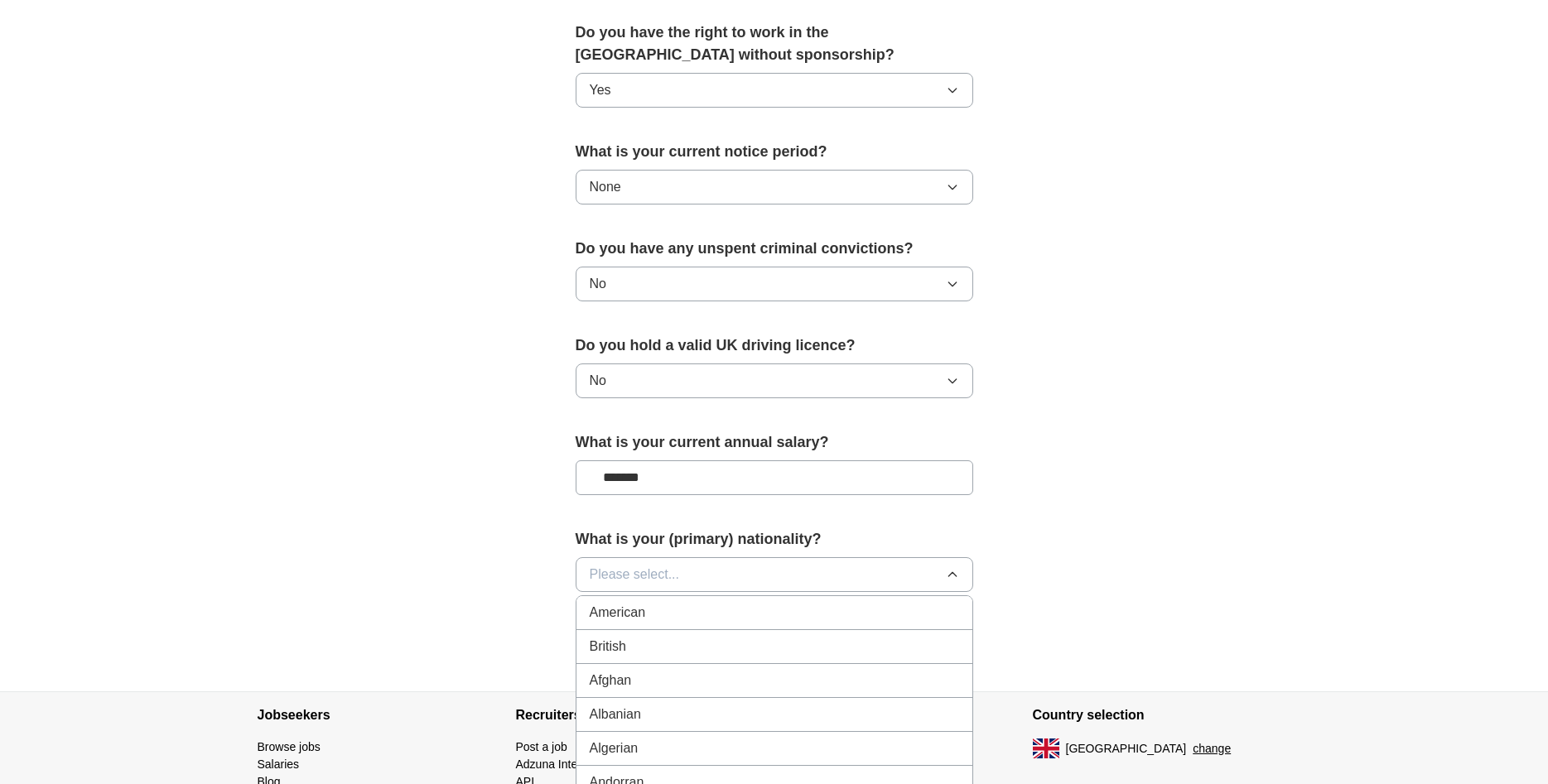
click at [689, 571] on button "Please select..." at bounding box center [774, 574] width 398 height 35
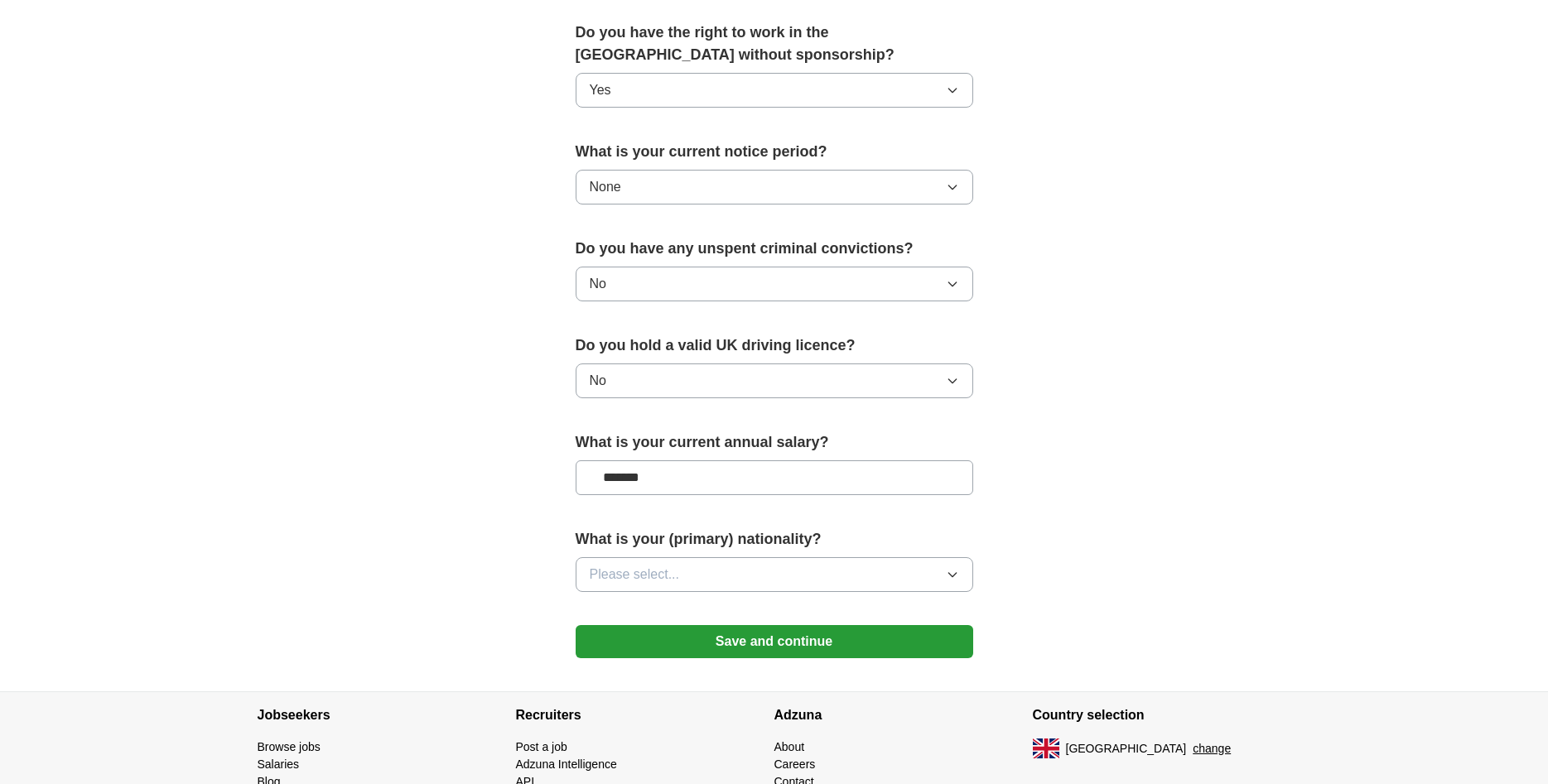
click at [691, 573] on button "Please select..." at bounding box center [774, 574] width 398 height 35
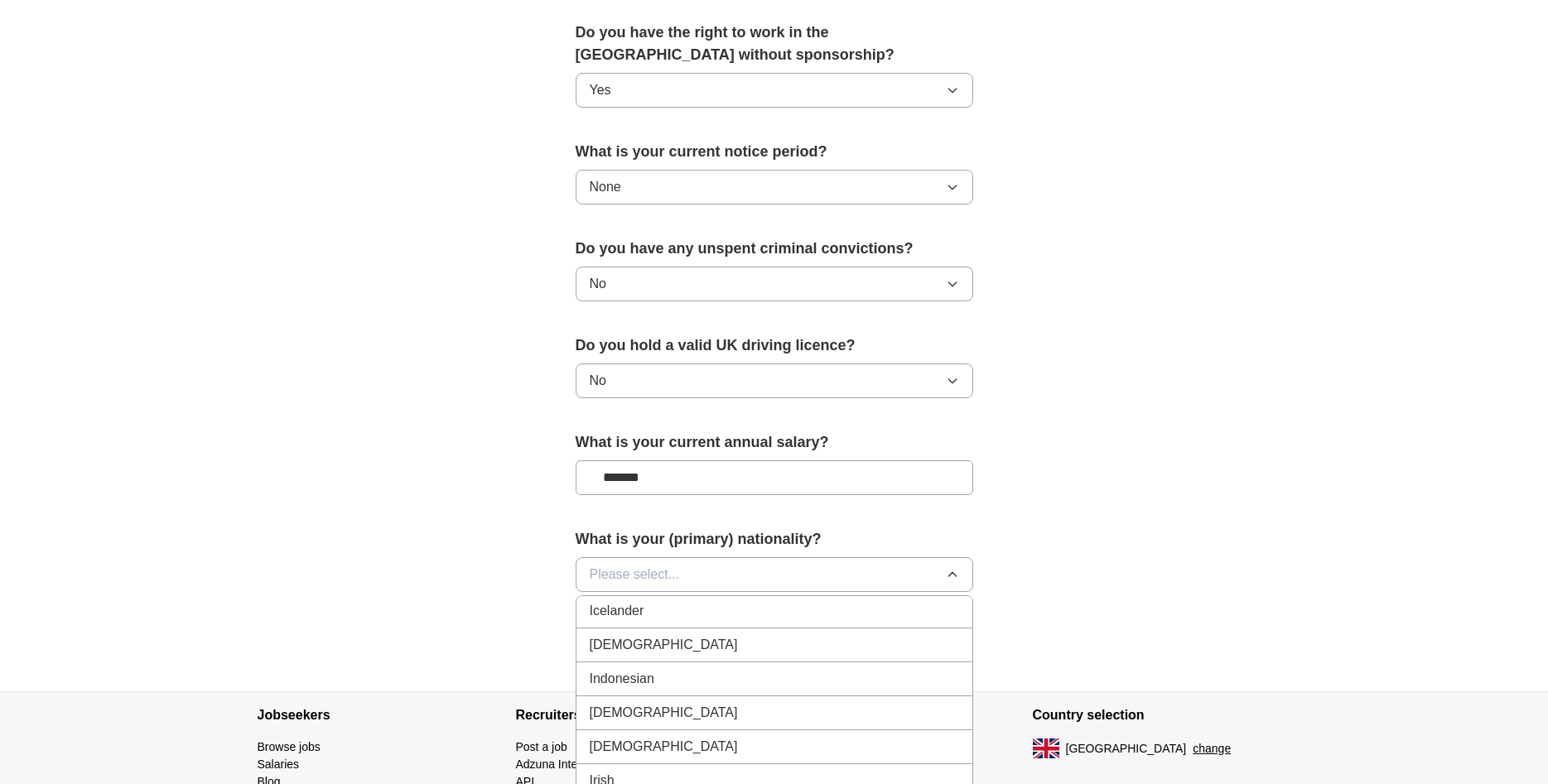
scroll to position [2703, 0]
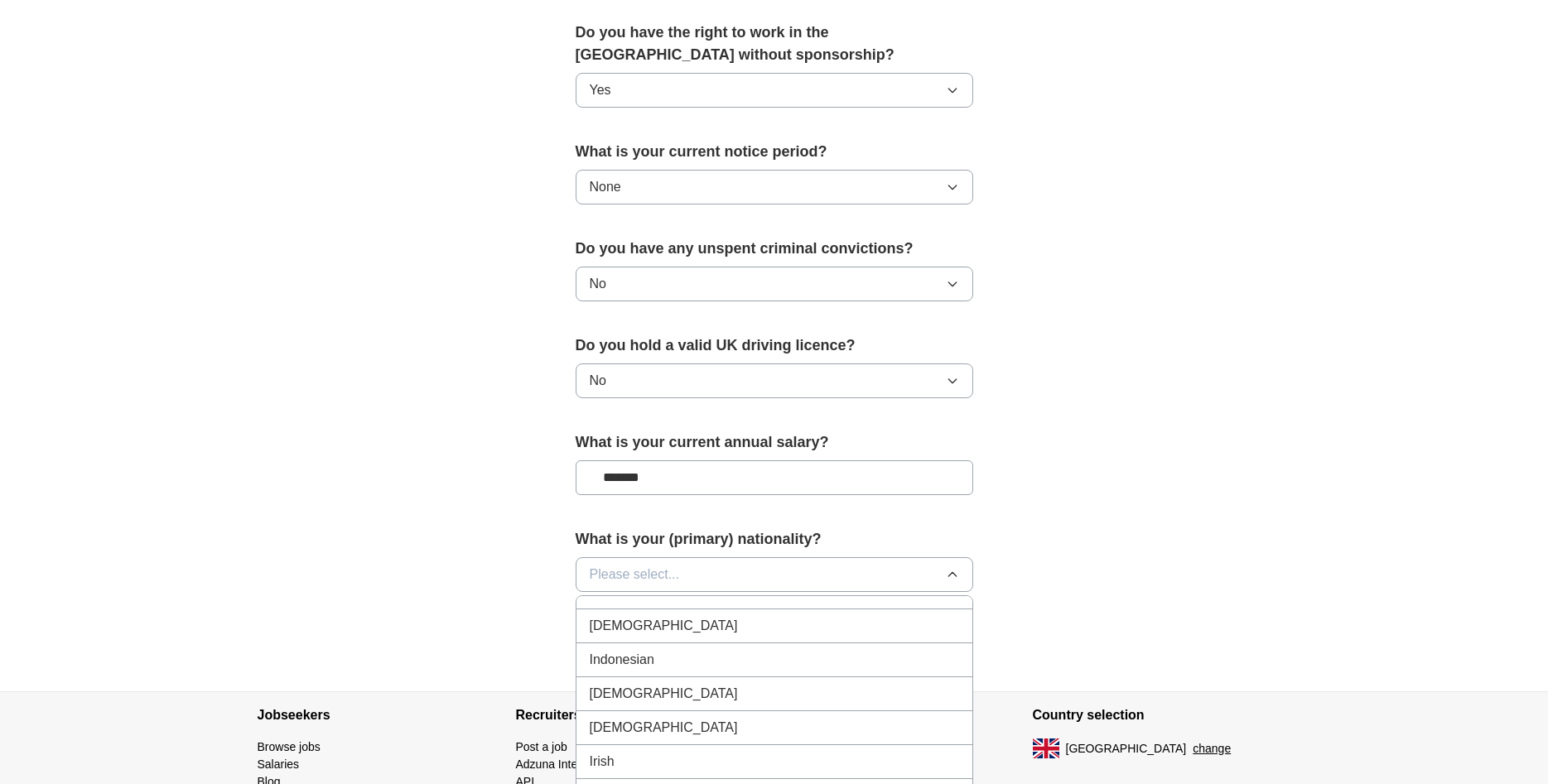
click at [653, 617] on div "[DEMOGRAPHIC_DATA]" at bounding box center [774, 626] width 370 height 20
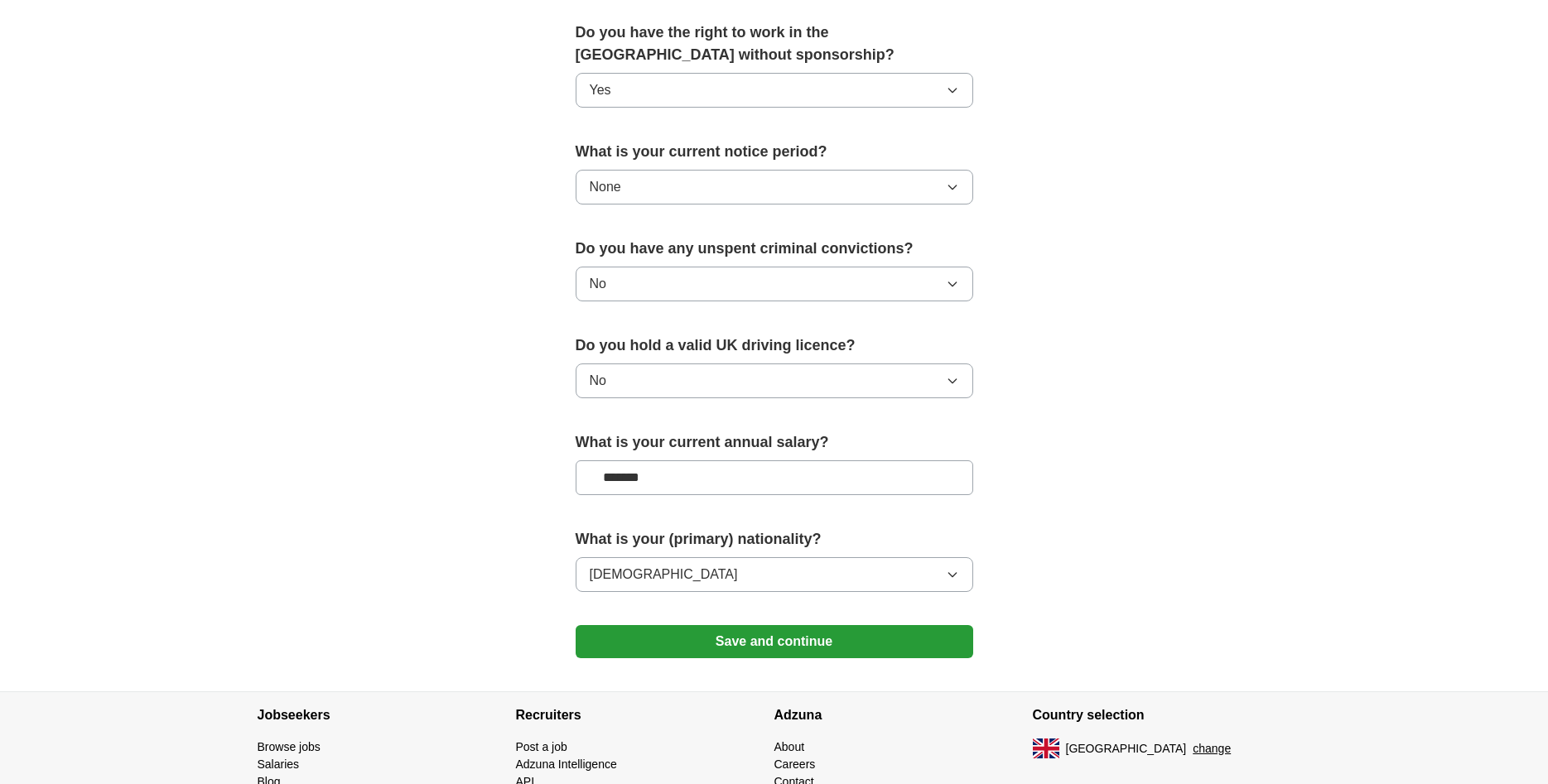
click at [764, 652] on button "Save and continue" at bounding box center [774, 641] width 398 height 33
